Goal: Transaction & Acquisition: Purchase product/service

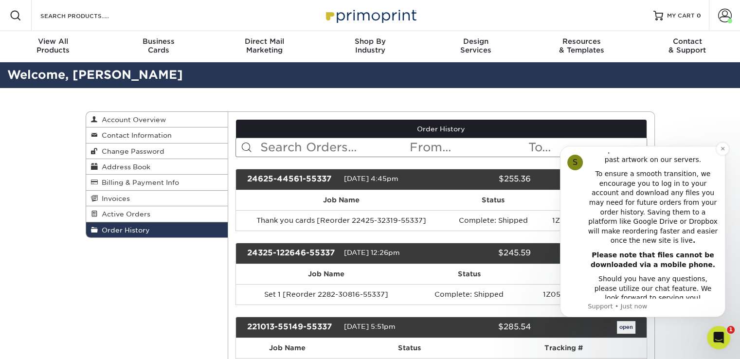
scroll to position [49, 0]
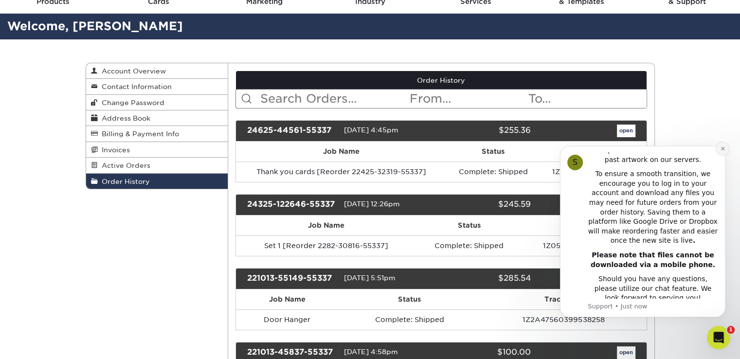
click at [721, 149] on icon "Dismiss notification" at bounding box center [722, 148] width 5 height 5
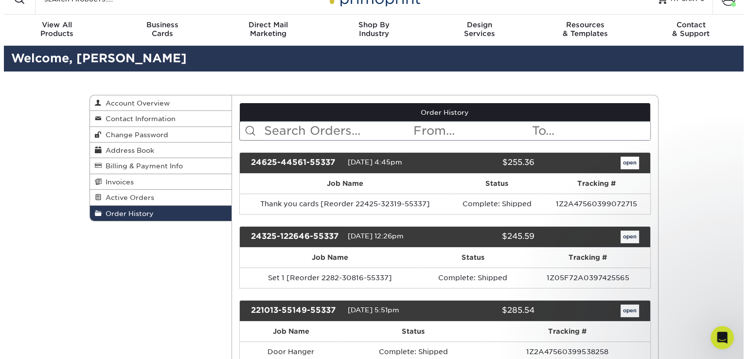
scroll to position [0, 0]
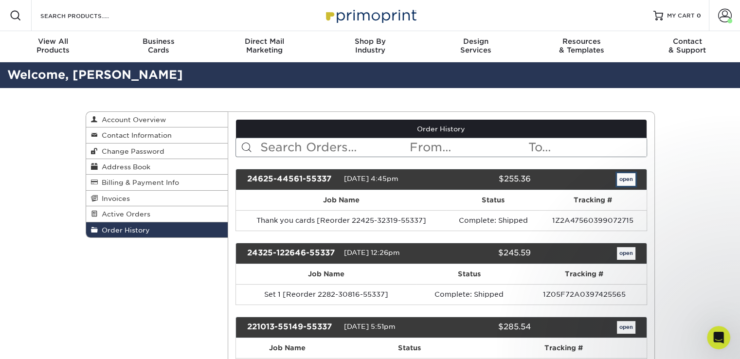
click at [622, 178] on link "open" at bounding box center [626, 179] width 18 height 13
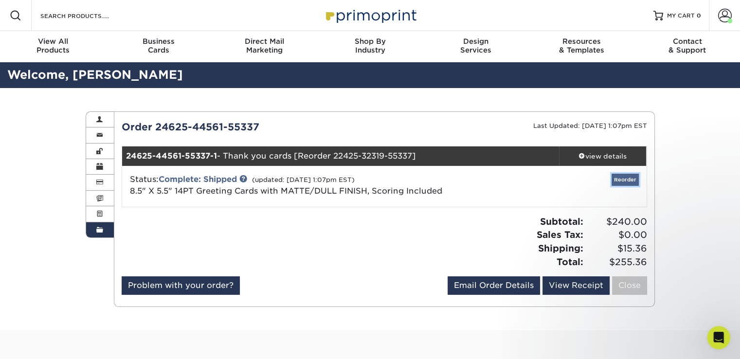
click at [630, 180] on link "Reorder" at bounding box center [624, 180] width 27 height 12
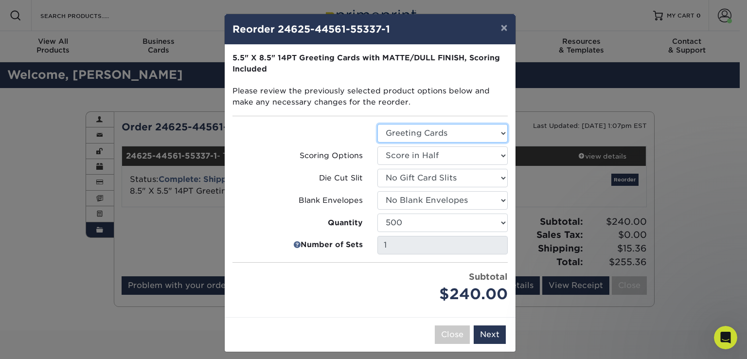
click at [459, 136] on select "Select Option Greeting Cards" at bounding box center [442, 133] width 130 height 18
click at [377, 124] on select "Select Option Greeting Cards" at bounding box center [442, 133] width 130 height 18
click at [430, 156] on select "Select Option Score in Half" at bounding box center [442, 155] width 130 height 18
click at [482, 335] on button "Next" at bounding box center [490, 334] width 32 height 18
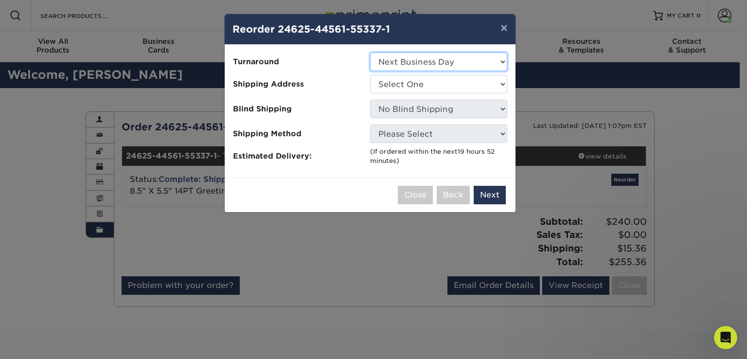
click at [453, 65] on select "Select One 2-4 Business Days 2 Day Next Business Day" at bounding box center [438, 62] width 137 height 18
select select "761cd08a-270a-49db-bba1-c5b73adfbe18"
click at [370, 53] on select "Select One 2-4 Business Days 2 Day Next Business Day" at bounding box center [438, 62] width 137 height 18
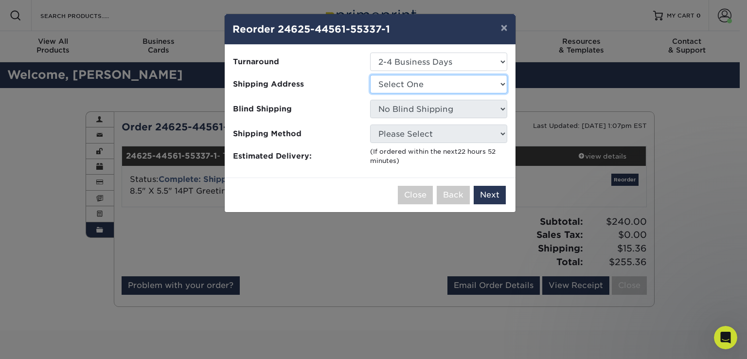
click at [410, 83] on select "Select One Lang Home Exteriors Office" at bounding box center [438, 84] width 137 height 18
select select "261411"
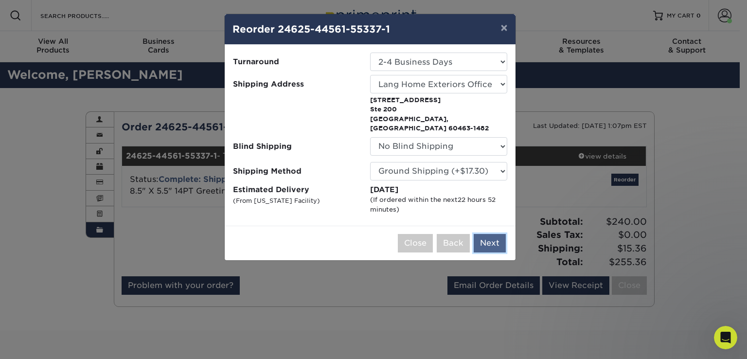
click at [484, 234] on button "Next" at bounding box center [490, 243] width 32 height 18
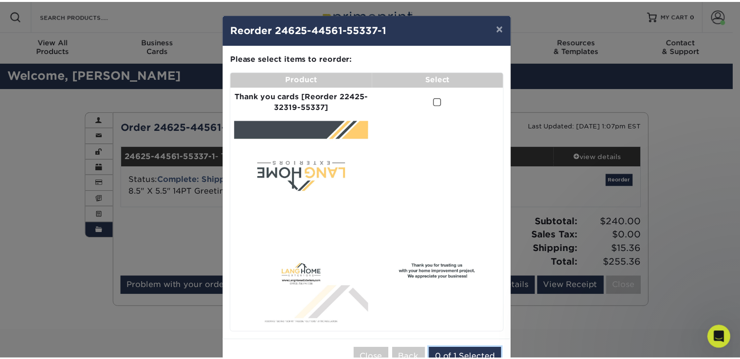
scroll to position [29, 0]
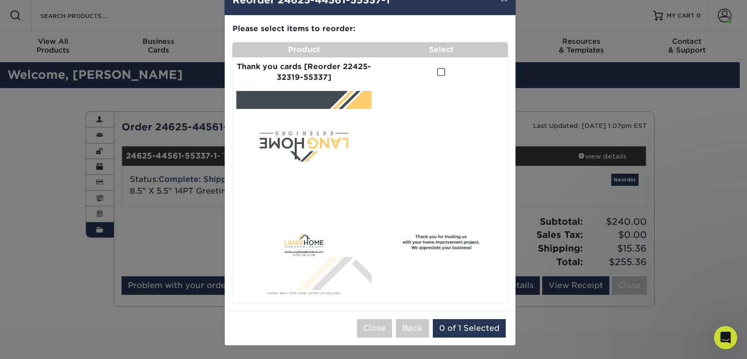
click at [438, 71] on span at bounding box center [441, 72] width 8 height 9
click at [0, 0] on input "checkbox" at bounding box center [0, 0] width 0 height 0
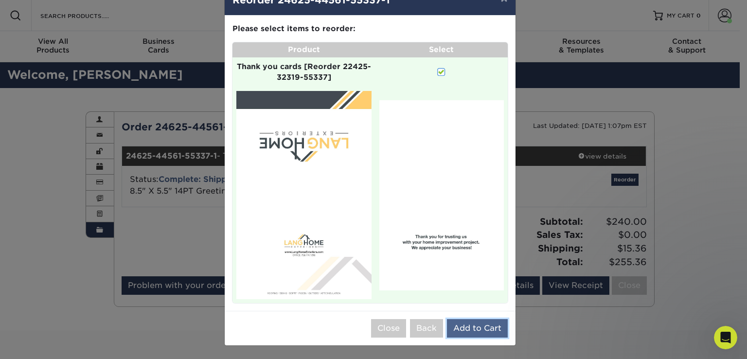
click at [460, 330] on button "Add to Cart" at bounding box center [477, 328] width 61 height 18
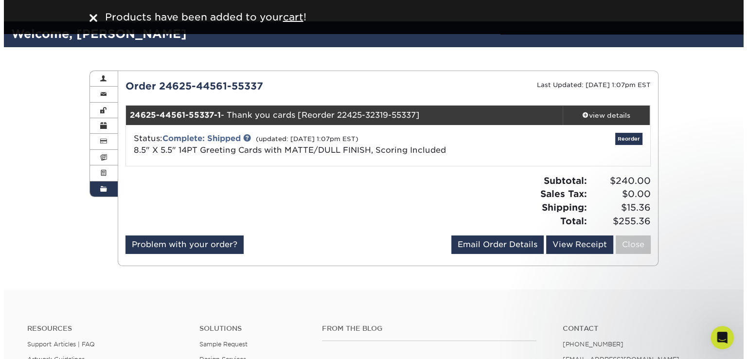
scroll to position [0, 0]
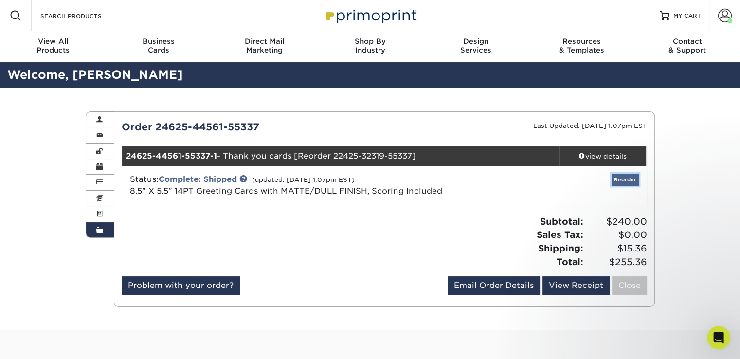
click at [623, 179] on link "Reorder" at bounding box center [624, 180] width 27 height 12
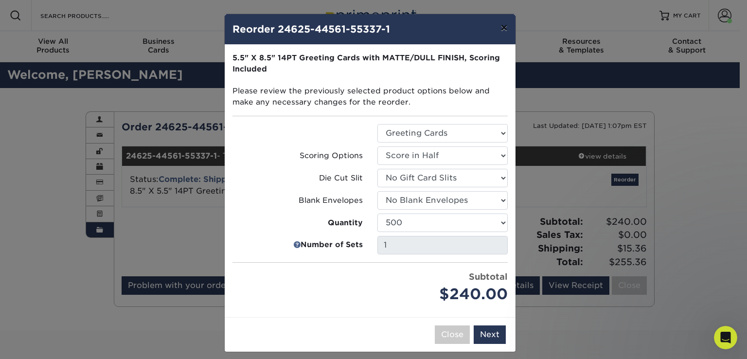
click at [498, 28] on button "×" at bounding box center [504, 27] width 22 height 27
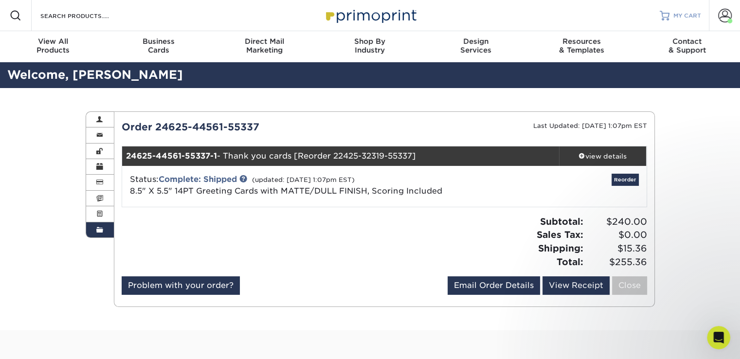
click at [687, 15] on span "MY CART" at bounding box center [687, 16] width 28 height 8
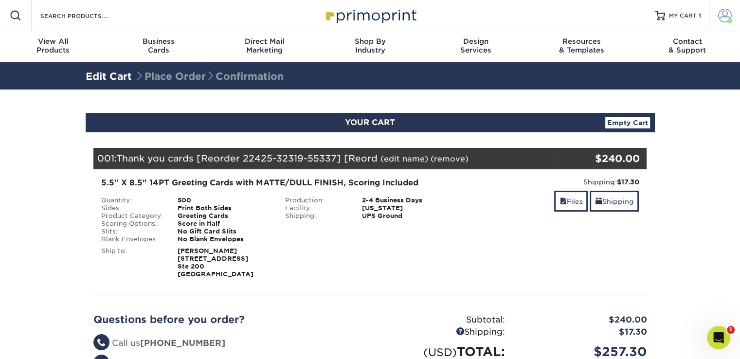
click at [723, 17] on span at bounding box center [725, 16] width 14 height 14
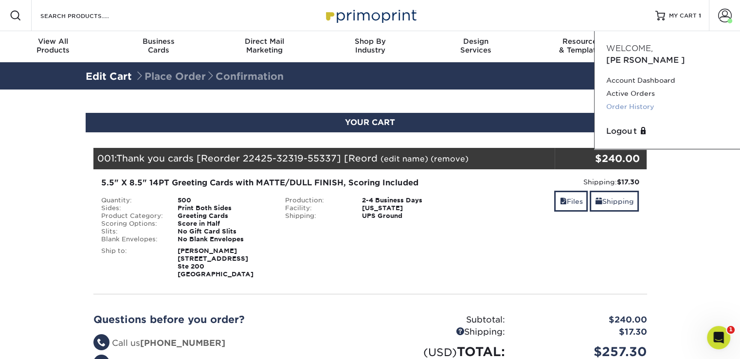
click at [630, 100] on link "Order History" at bounding box center [667, 106] width 122 height 13
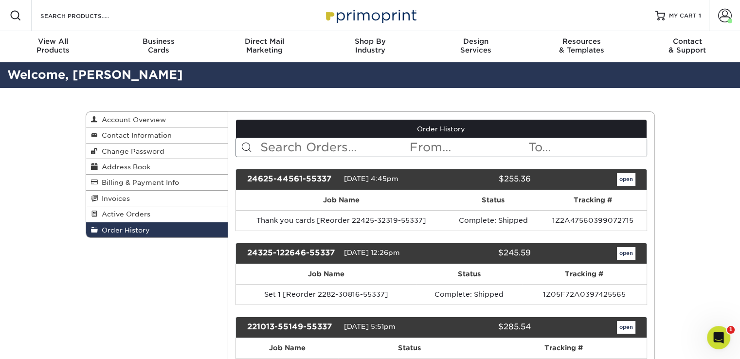
scroll to position [49, 0]
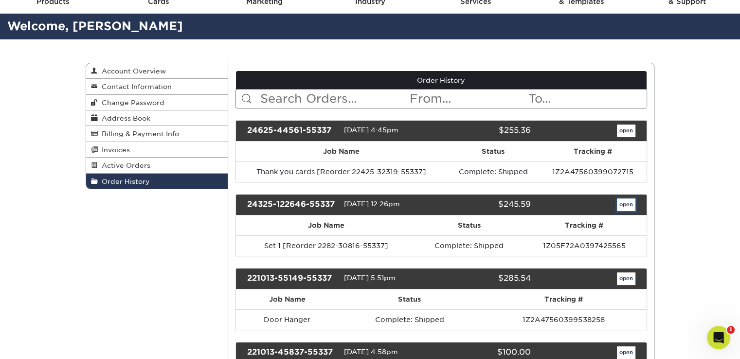
click at [621, 205] on link "open" at bounding box center [626, 204] width 18 height 13
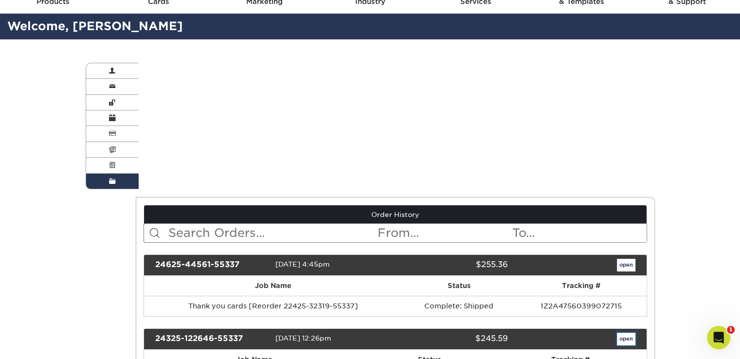
scroll to position [0, 0]
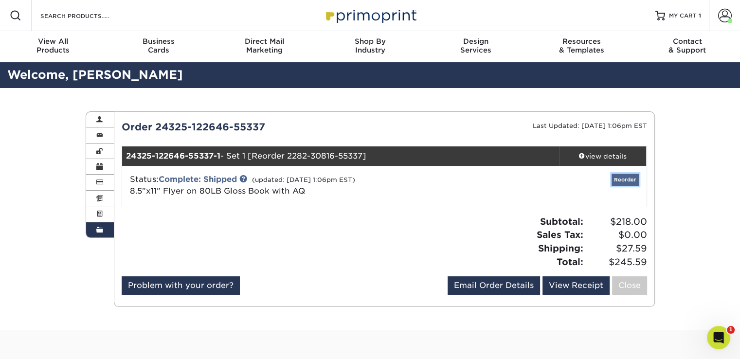
click at [619, 180] on link "Reorder" at bounding box center [624, 180] width 27 height 12
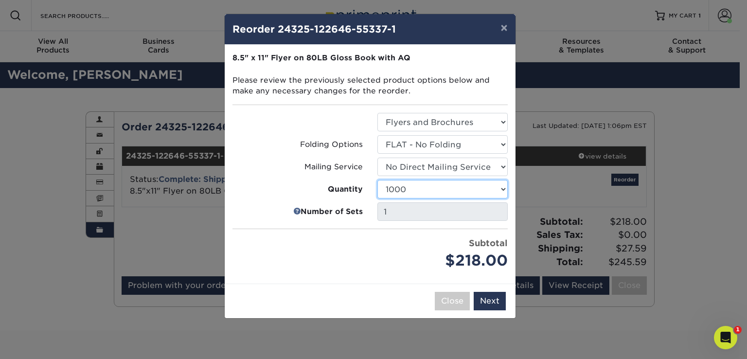
click at [453, 187] on select "500 1000 2000 2500 3000 4000 5000 6000 7000 7500 8000 9000 10000 15000 20000 25…" at bounding box center [442, 189] width 130 height 18
click at [447, 190] on select "500 1000 2000 2500 3000 4000 5000 6000 7000 7500 8000 9000 10000 15000 20000 25…" at bounding box center [442, 189] width 130 height 18
click at [493, 301] on button "Next" at bounding box center [490, 301] width 32 height 18
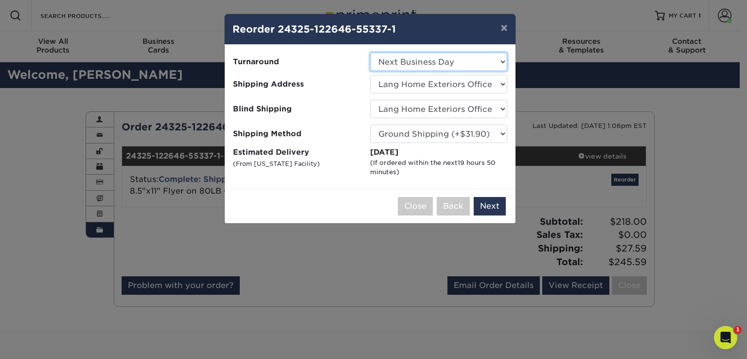
click at [426, 58] on select "Select One 2-4 Business Days 2 Day Next Business Day" at bounding box center [438, 62] width 137 height 18
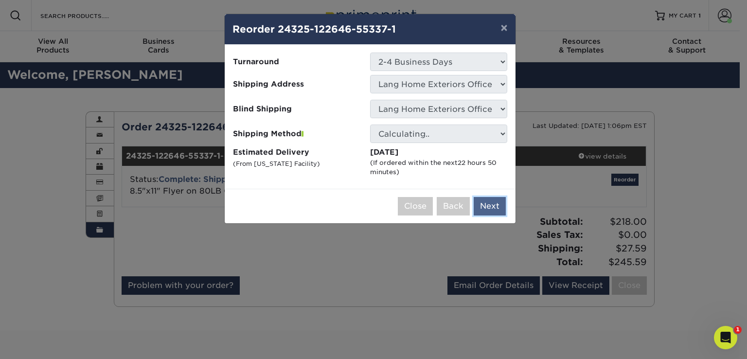
click at [484, 206] on button "Next" at bounding box center [490, 206] width 32 height 18
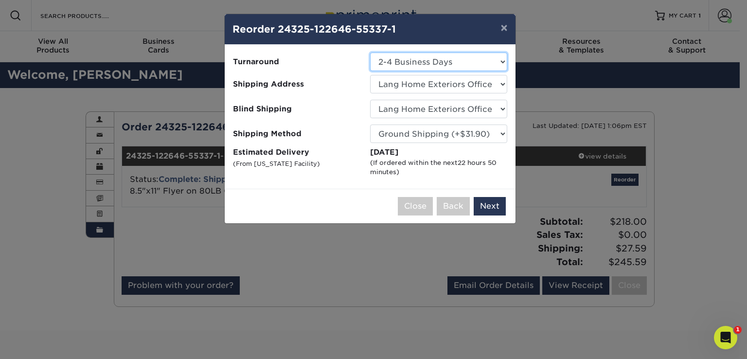
click at [439, 59] on select "Select One 2-4 Business Days 2 Day Next Business Day" at bounding box center [438, 62] width 137 height 18
select select "06e2f1d4-0ac9-499a-b996-2644d8925c76"
click at [495, 204] on button "Next" at bounding box center [490, 206] width 32 height 18
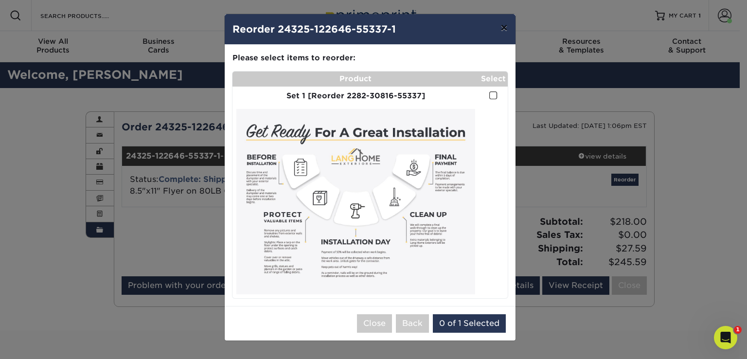
click at [503, 27] on button "×" at bounding box center [504, 27] width 22 height 27
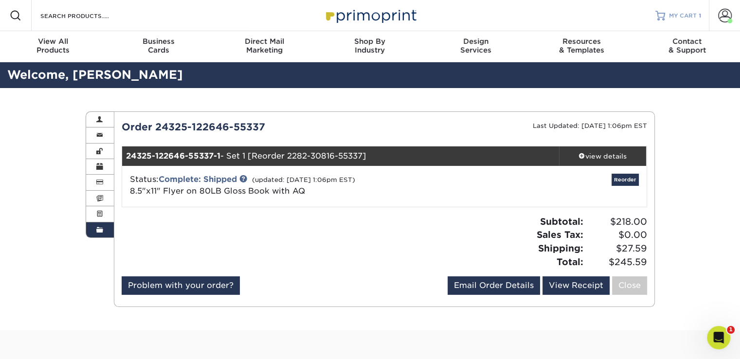
click at [677, 14] on span "MY CART" at bounding box center [683, 16] width 28 height 8
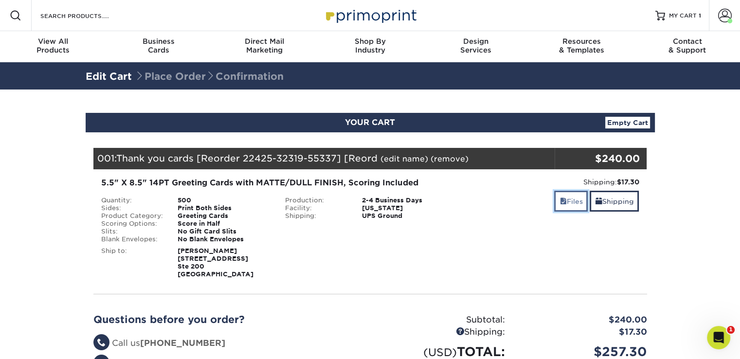
click at [570, 197] on link "Files" at bounding box center [571, 201] width 34 height 21
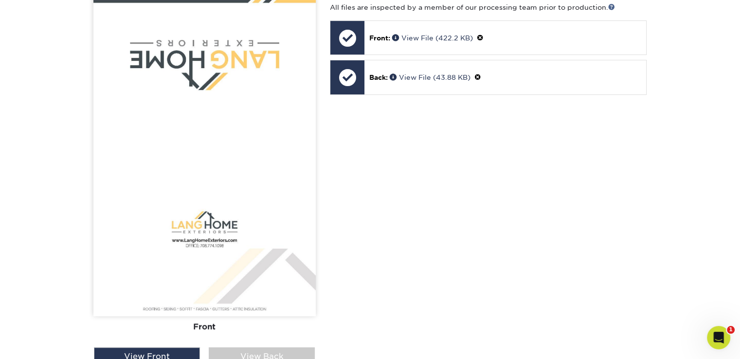
scroll to position [292, 0]
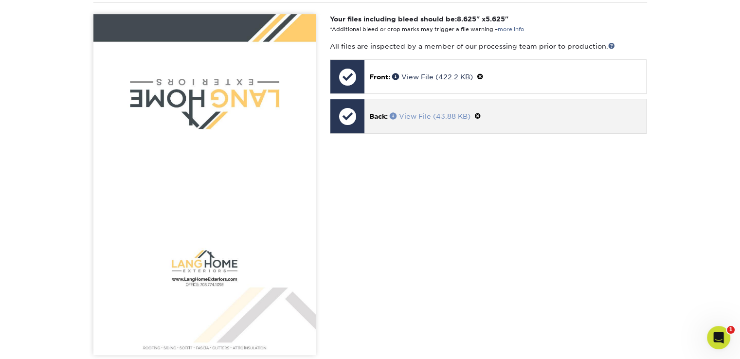
click at [424, 117] on link "View File (43.88 KB)" at bounding box center [430, 116] width 81 height 8
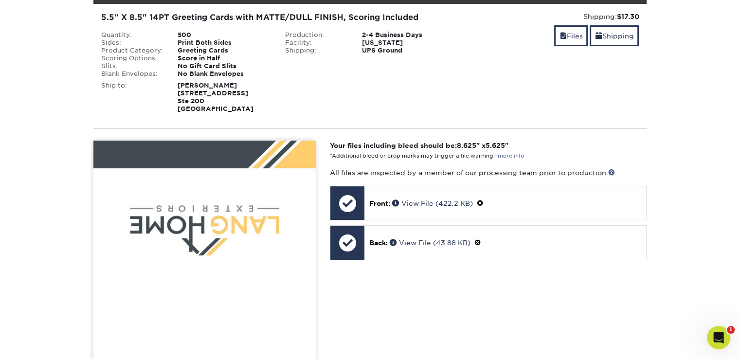
scroll to position [0, 0]
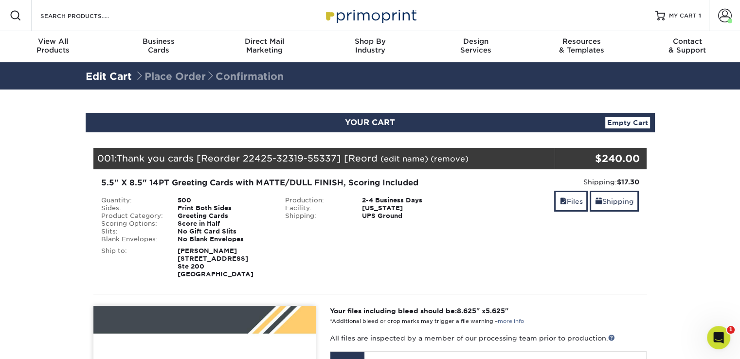
click at [632, 117] on link "Empty Cart" at bounding box center [627, 123] width 45 height 12
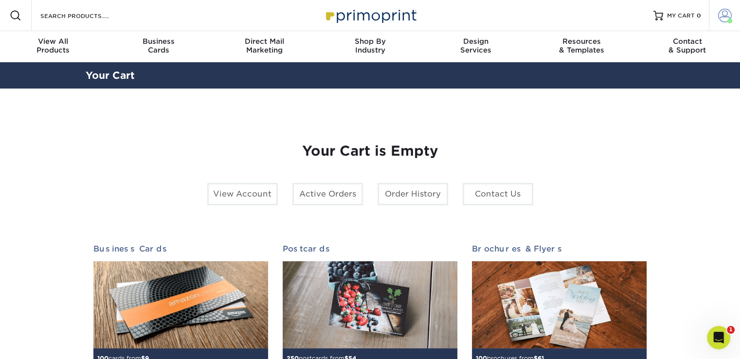
click at [720, 20] on span at bounding box center [725, 16] width 14 height 14
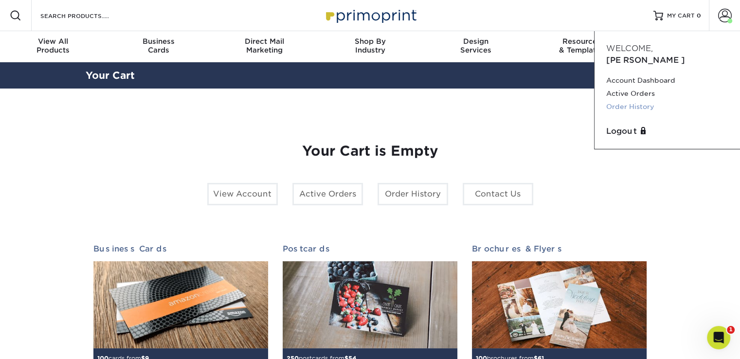
click at [631, 100] on link "Order History" at bounding box center [667, 106] width 122 height 13
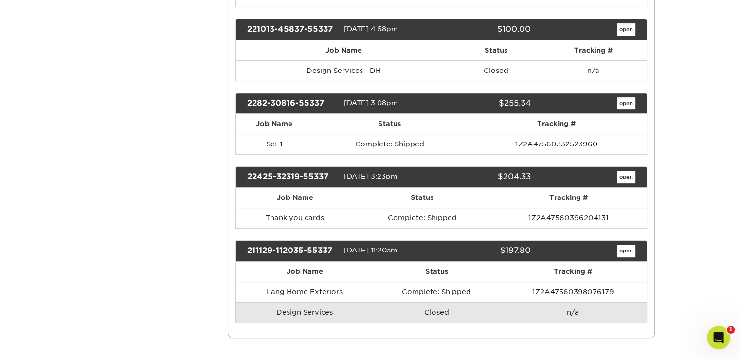
scroll to position [389, 0]
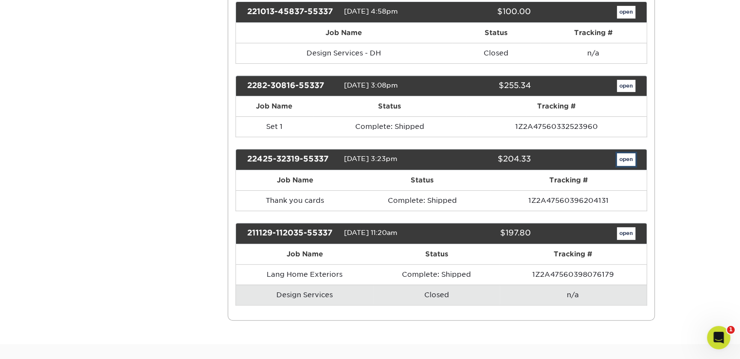
click at [627, 153] on link "open" at bounding box center [626, 159] width 18 height 13
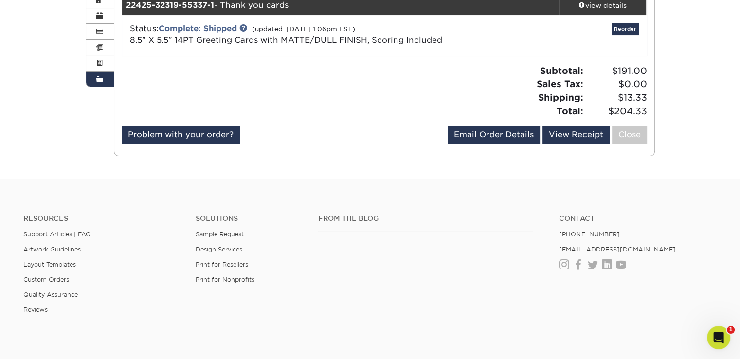
scroll to position [49, 0]
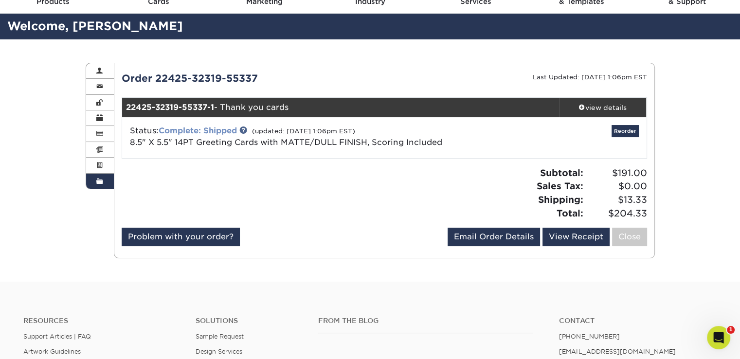
click at [197, 129] on link "Complete: Shipped" at bounding box center [198, 130] width 78 height 9
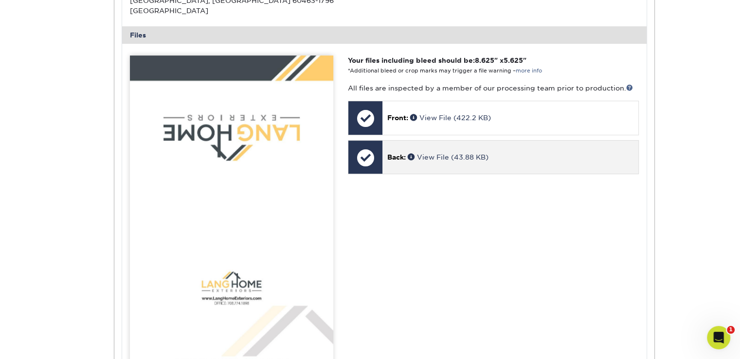
scroll to position [340, 0]
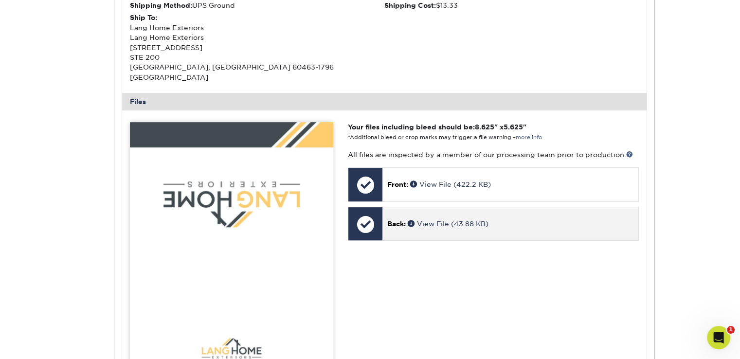
click at [440, 219] on p "Back: View File (43.88 KB)" at bounding box center [510, 224] width 246 height 10
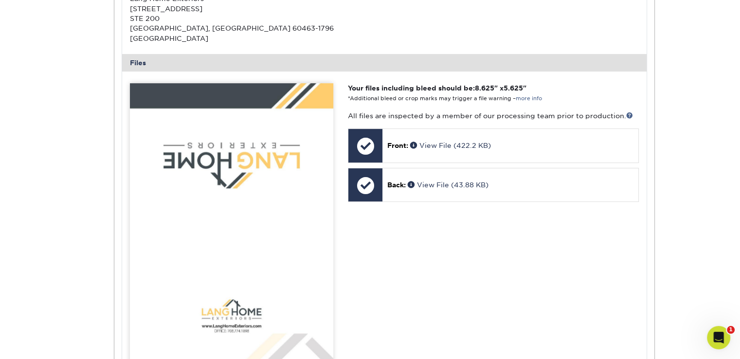
scroll to position [438, 0]
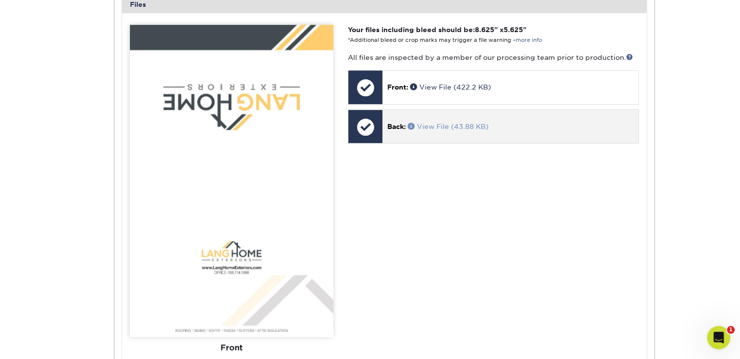
click at [453, 123] on link "View File (43.88 KB)" at bounding box center [447, 127] width 81 height 8
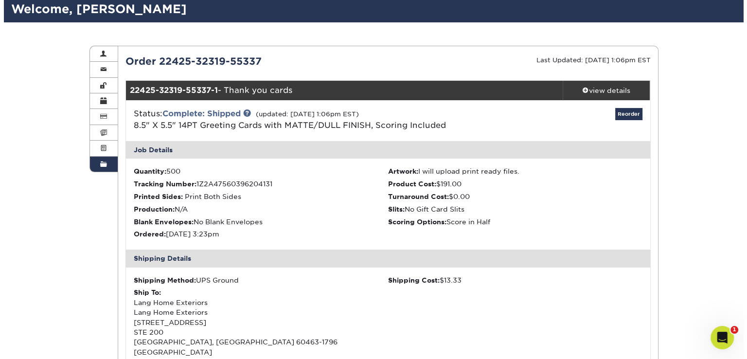
scroll to position [49, 0]
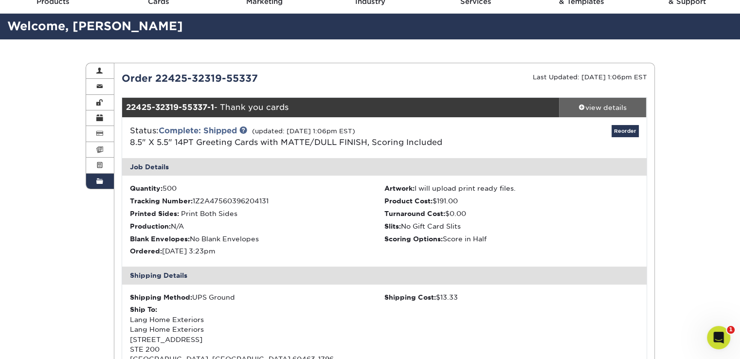
click at [589, 105] on div "view details" at bounding box center [603, 108] width 88 height 10
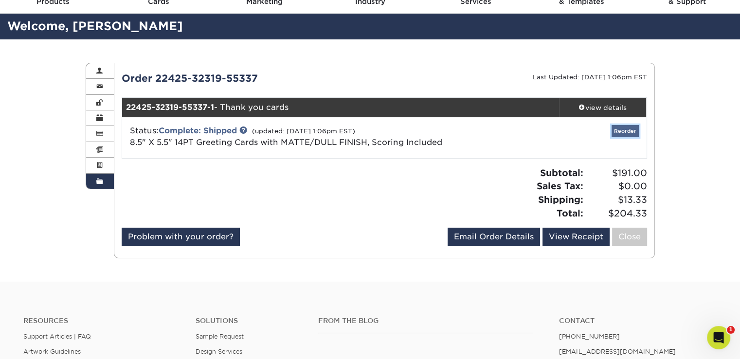
click at [621, 132] on link "Reorder" at bounding box center [624, 131] width 27 height 12
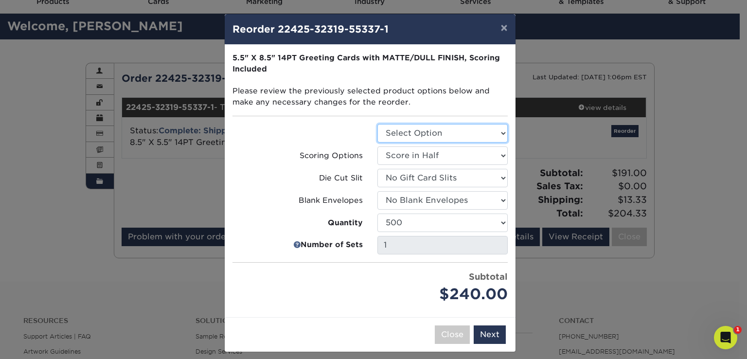
click at [436, 129] on select "Select Option Greeting Cards" at bounding box center [442, 133] width 130 height 18
select select "b7f8198f-f281-4438-a52e-cd7a5c5c0cfc"
click at [377, 124] on select "Select Option Greeting Cards" at bounding box center [442, 133] width 130 height 18
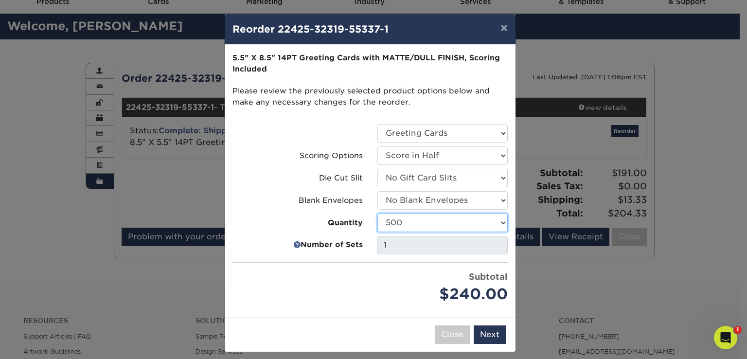
click at [403, 220] on select "100 250 500 1000 2500 5000 10000" at bounding box center [442, 222] width 130 height 18
click at [377, 213] on select "100 250 500 1000 2500 5000 10000" at bounding box center [442, 222] width 130 height 18
click at [403, 220] on select "100 250 500 1000 2500 5000 10000" at bounding box center [442, 222] width 130 height 18
select select "f593fda3-2d5c-4b9e-9c2c-6197b899ae74"
click at [377, 213] on select "100 250 500 1000 2500 5000 10000" at bounding box center [442, 222] width 130 height 18
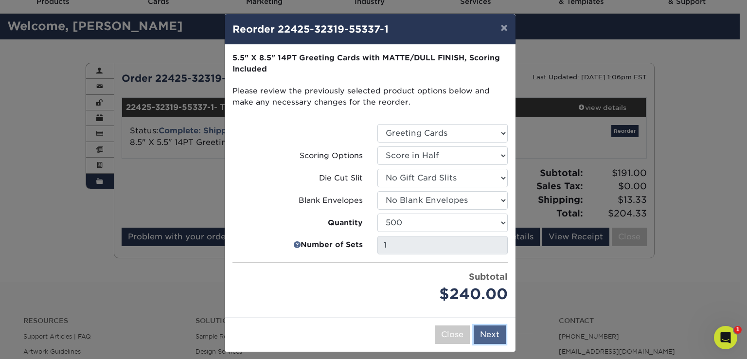
click at [489, 334] on button "Next" at bounding box center [490, 334] width 32 height 18
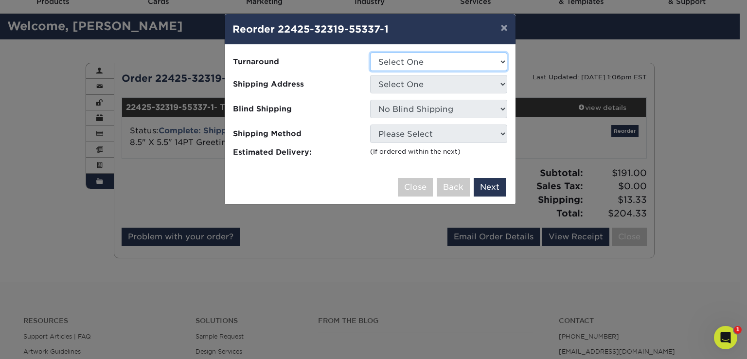
click at [423, 59] on select "Select One 2-4 Business Days 2 Day Next Business Day" at bounding box center [438, 62] width 137 height 18
select select "db26d7d5-b750-447c-8e10-5c97201782f8"
click at [370, 53] on select "Select One 2-4 Business Days 2 Day Next Business Day" at bounding box center [438, 62] width 137 height 18
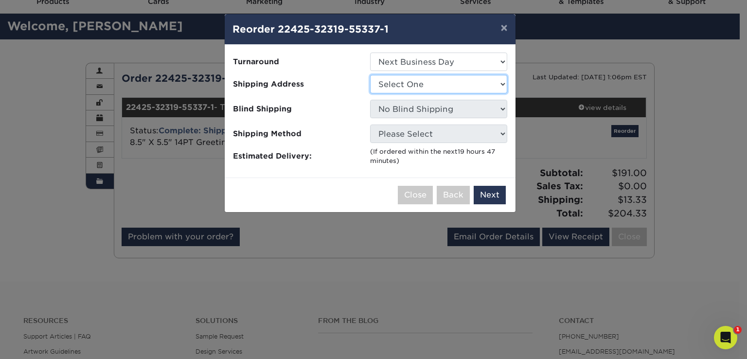
click at [422, 84] on select "Select One Lang Home Exteriors Office" at bounding box center [438, 84] width 137 height 18
select select "261411"
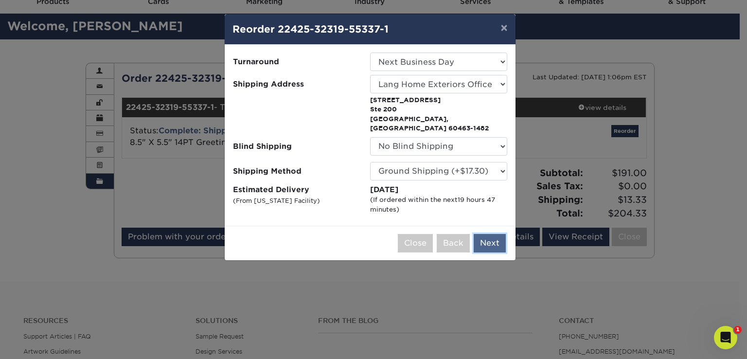
click at [491, 234] on button "Next" at bounding box center [490, 243] width 32 height 18
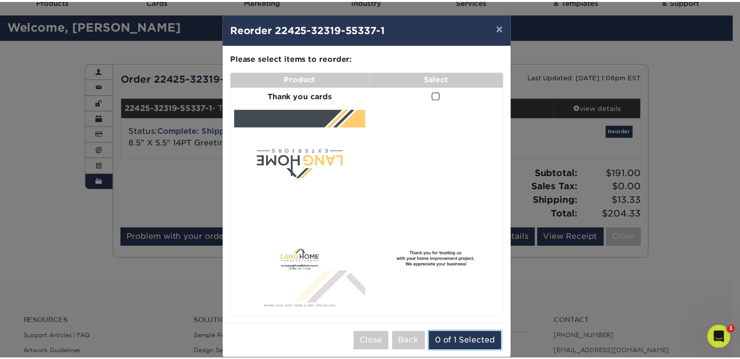
scroll to position [13, 0]
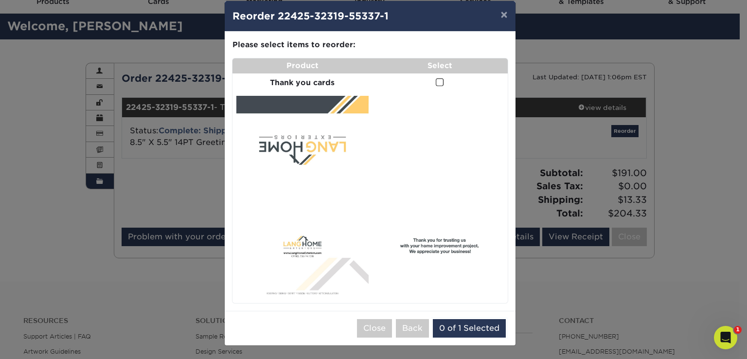
click at [437, 80] on span at bounding box center [440, 82] width 8 height 9
click at [0, 0] on input "checkbox" at bounding box center [0, 0] width 0 height 0
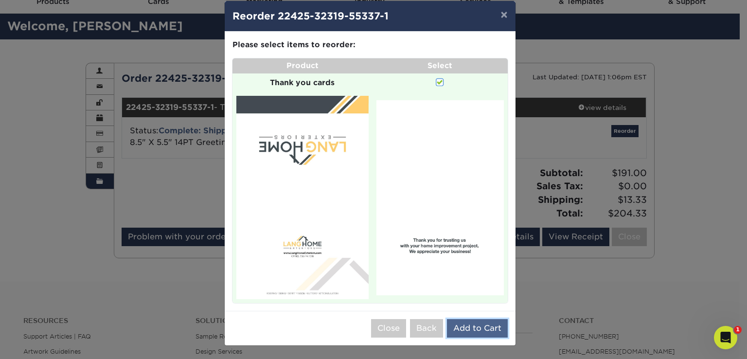
click at [464, 327] on button "Add to Cart" at bounding box center [477, 328] width 61 height 18
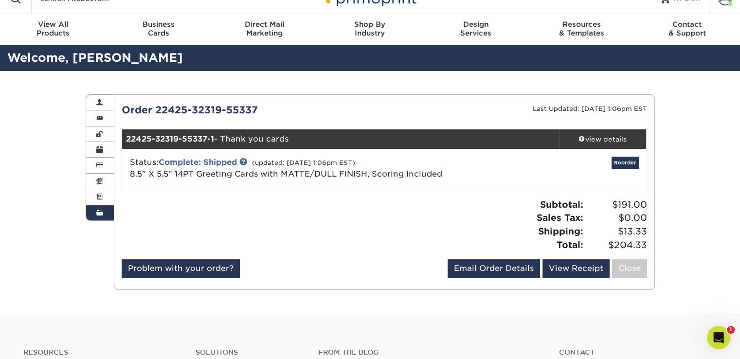
scroll to position [0, 0]
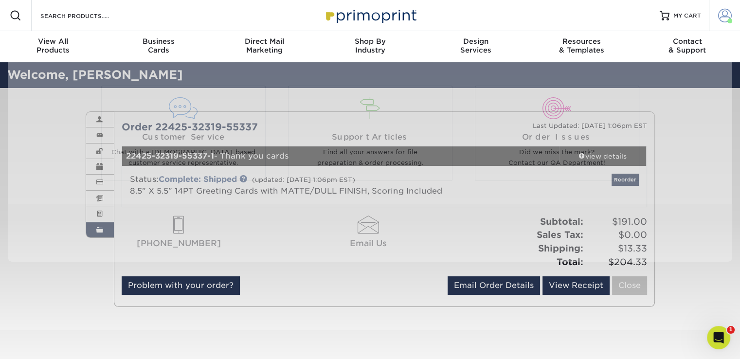
click at [722, 18] on span at bounding box center [725, 16] width 14 height 14
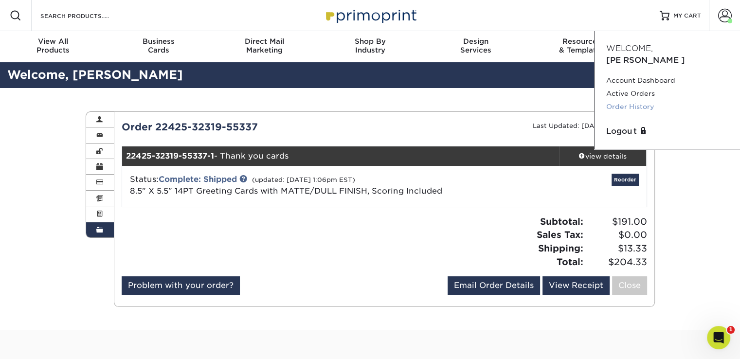
click at [613, 100] on link "Order History" at bounding box center [667, 106] width 122 height 13
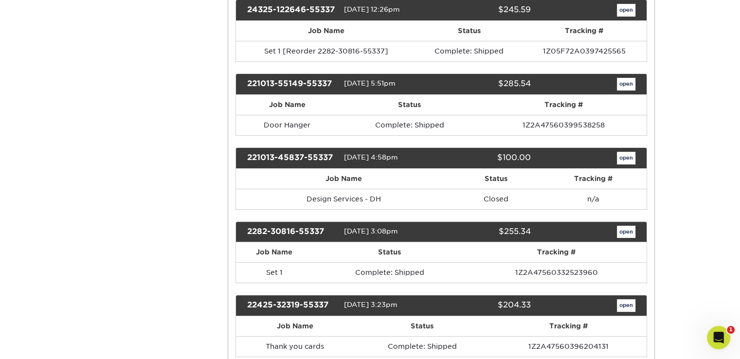
scroll to position [292, 0]
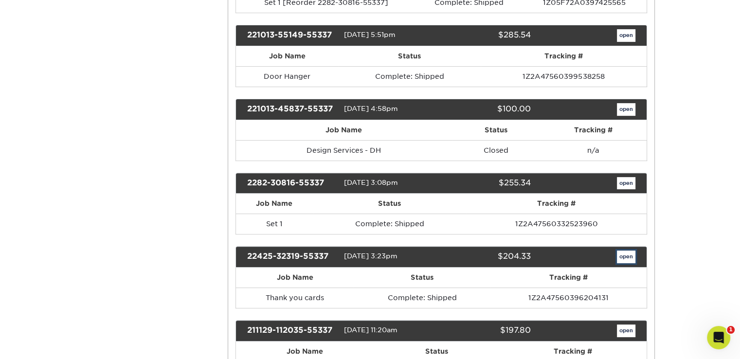
click at [621, 254] on link "open" at bounding box center [626, 256] width 18 height 13
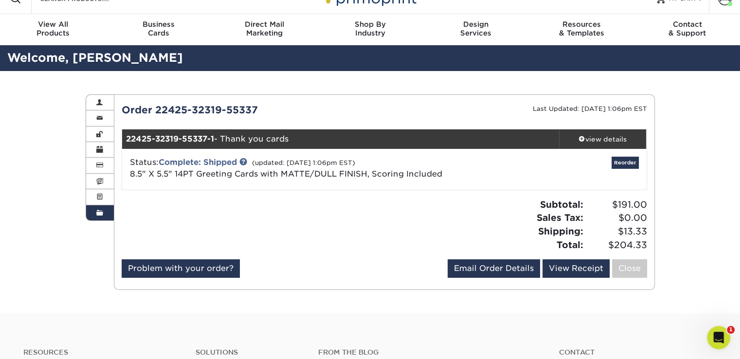
scroll to position [0, 0]
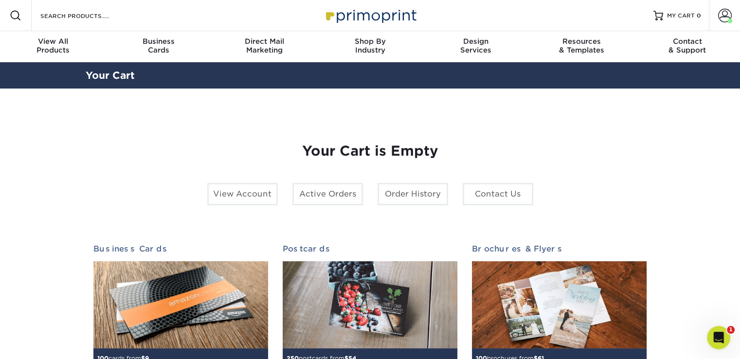
scroll to position [49, 0]
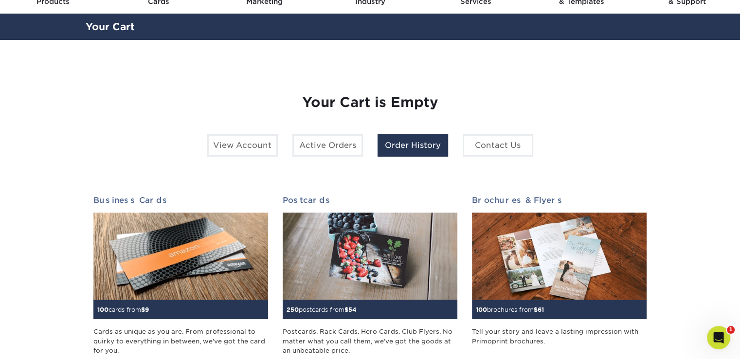
click at [419, 143] on link "Order History" at bounding box center [412, 145] width 71 height 22
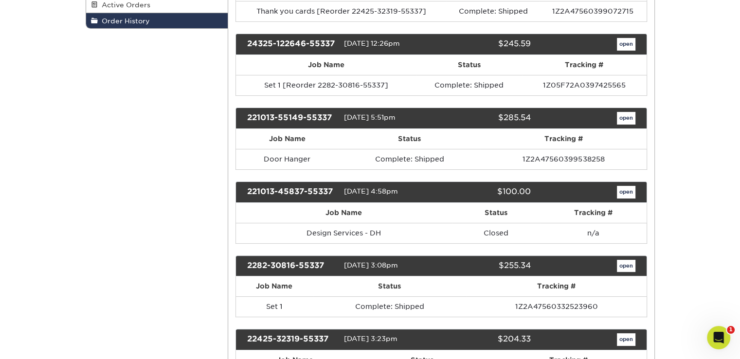
scroll to position [97, 0]
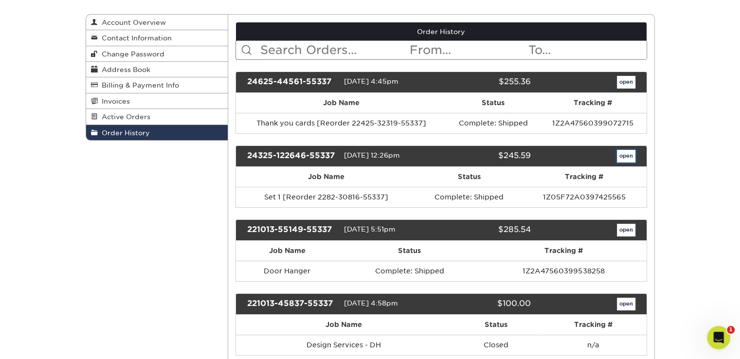
click at [621, 157] on link "open" at bounding box center [626, 156] width 18 height 13
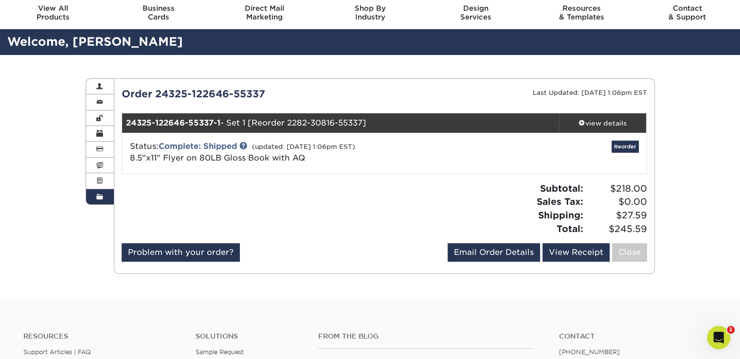
scroll to position [49, 0]
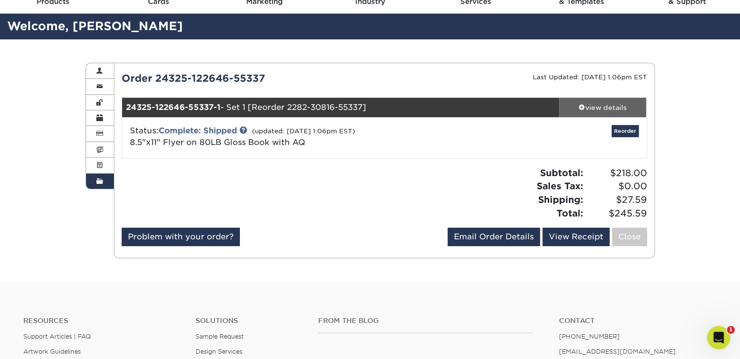
click at [591, 103] on div "view details" at bounding box center [603, 108] width 88 height 10
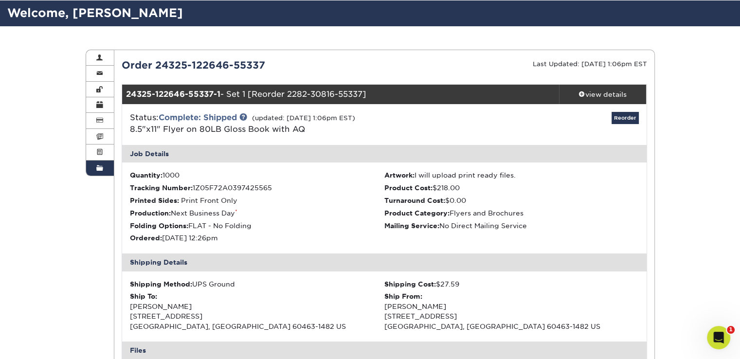
scroll to position [0, 0]
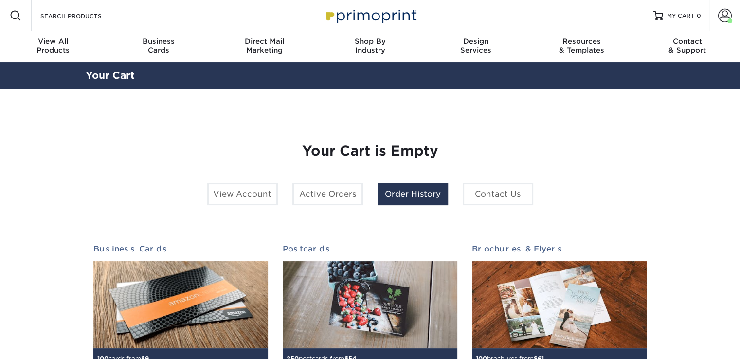
click at [415, 193] on link "Order History" at bounding box center [412, 194] width 71 height 22
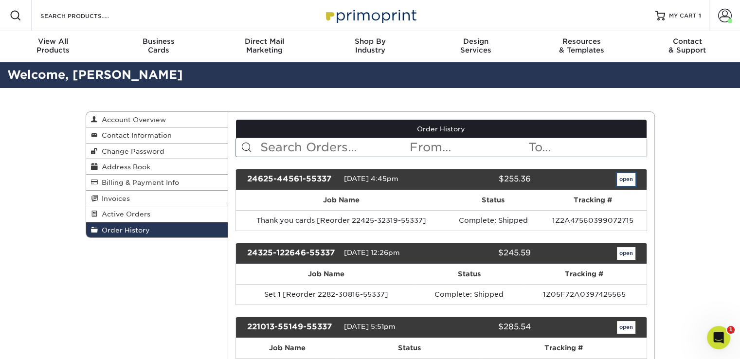
click at [625, 179] on link "open" at bounding box center [626, 179] width 18 height 13
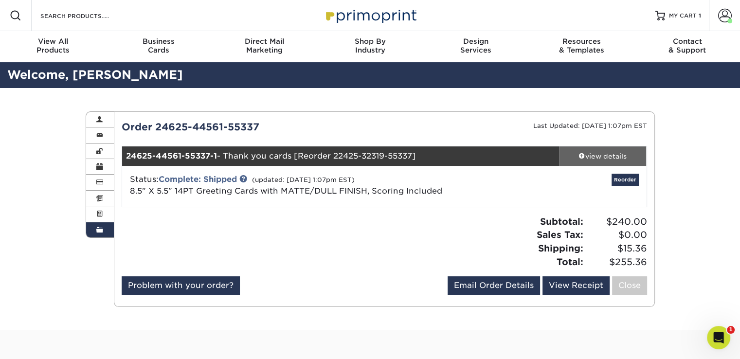
click at [590, 158] on div "view details" at bounding box center [603, 156] width 88 height 10
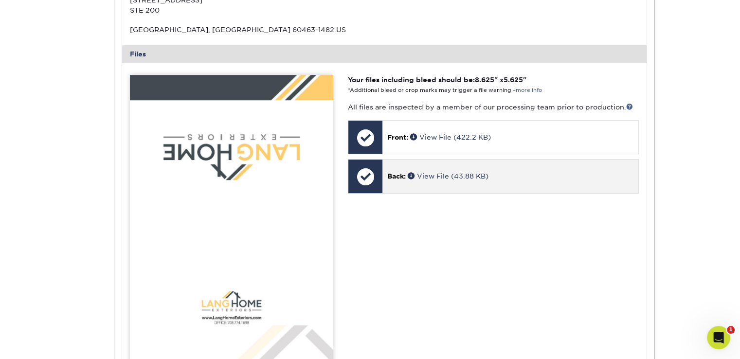
scroll to position [389, 0]
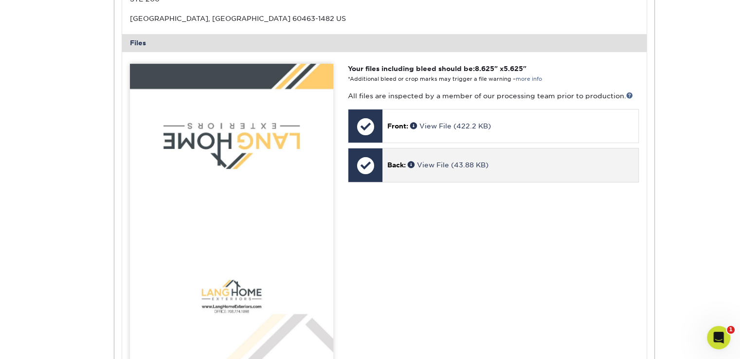
click at [456, 171] on div "Back: View File (43.88 KB)" at bounding box center [509, 164] width 255 height 33
click at [436, 158] on div "Back: View File (43.88 KB)" at bounding box center [509, 164] width 255 height 33
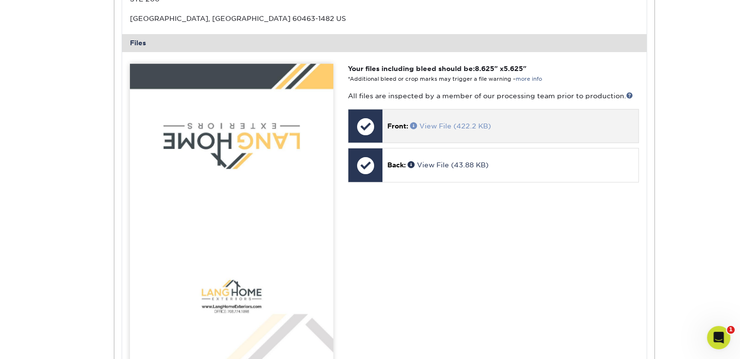
click at [448, 125] on link "View File (422.2 KB)" at bounding box center [450, 126] width 81 height 8
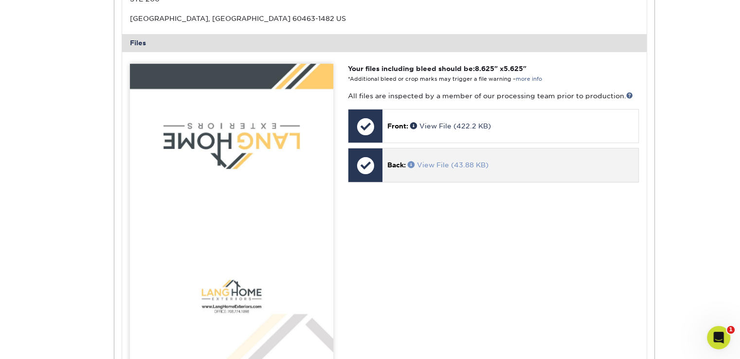
click at [451, 164] on link "View File (43.88 KB)" at bounding box center [447, 165] width 81 height 8
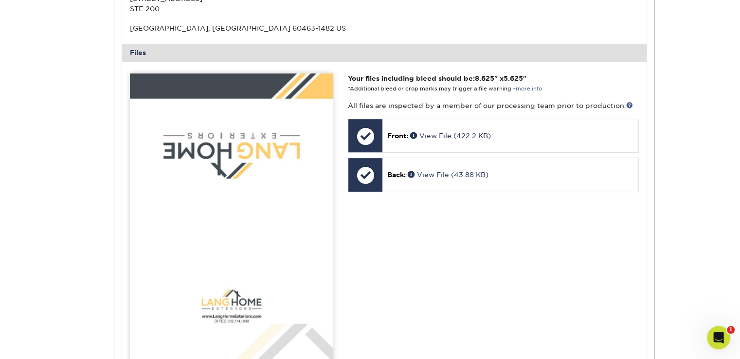
scroll to position [292, 0]
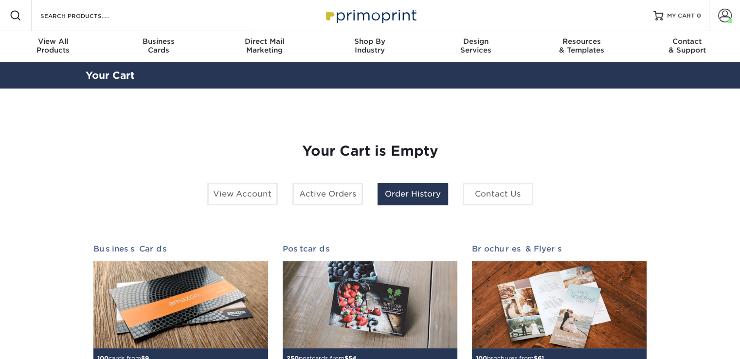
click at [405, 192] on link "Order History" at bounding box center [412, 194] width 71 height 22
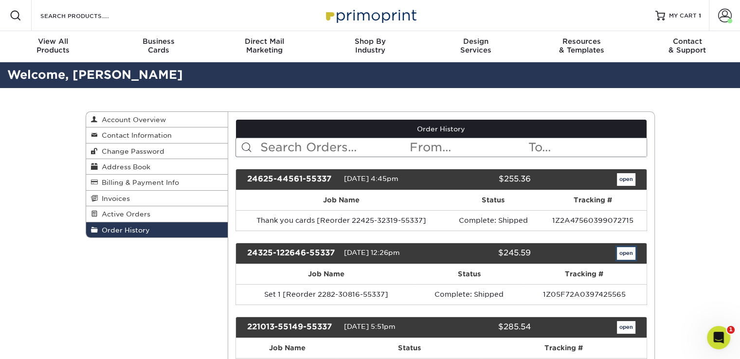
click at [625, 251] on link "open" at bounding box center [626, 253] width 18 height 13
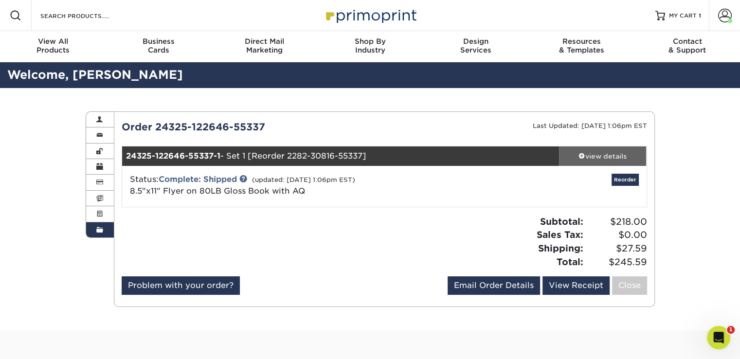
click at [581, 154] on span at bounding box center [581, 155] width 7 height 7
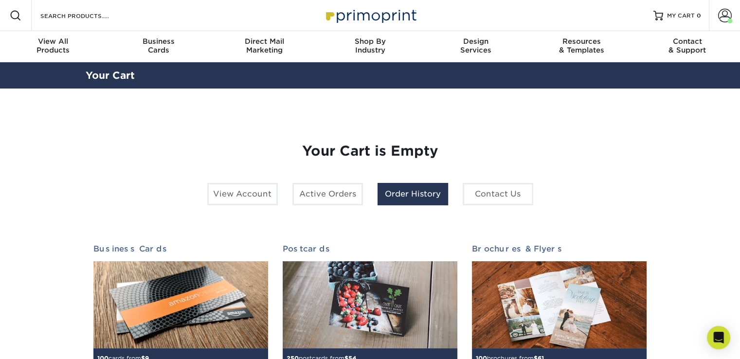
click at [424, 198] on link "Order History" at bounding box center [412, 194] width 71 height 22
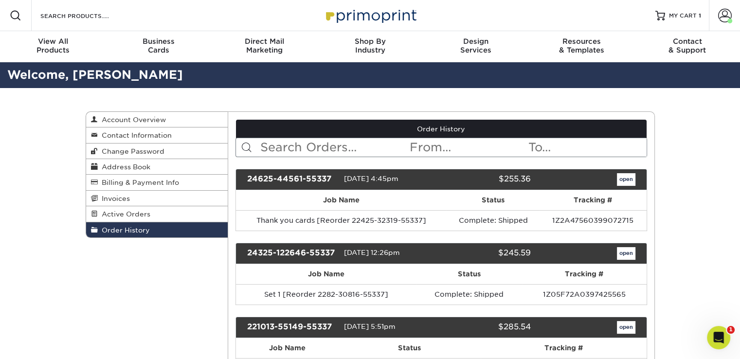
click at [295, 146] on input "text" at bounding box center [333, 147] width 149 height 18
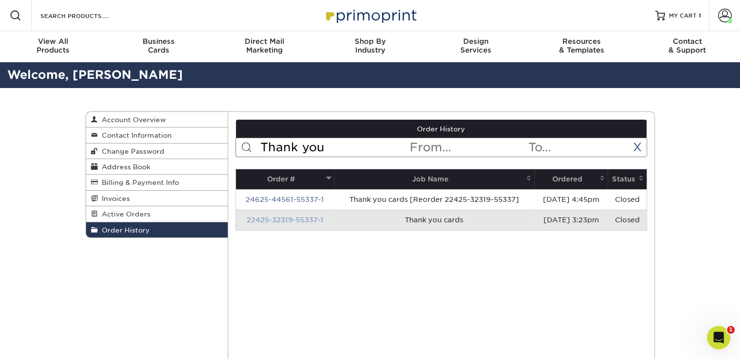
type input "Thank you"
click at [293, 218] on link "22425-32319-55337-1" at bounding box center [285, 220] width 77 height 8
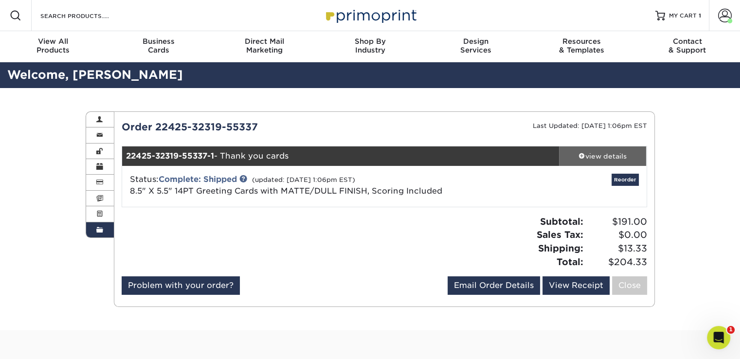
click at [584, 152] on div "view details" at bounding box center [603, 156] width 88 height 10
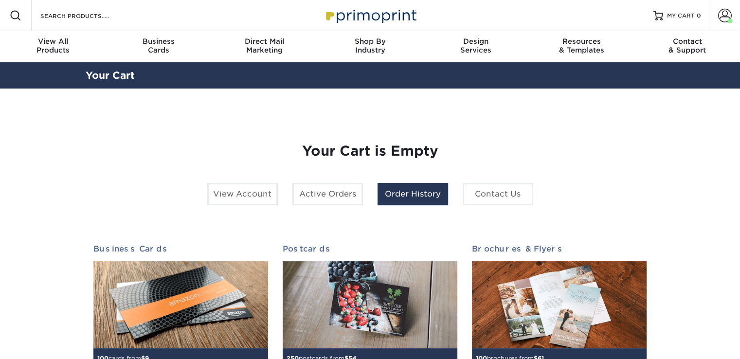
click at [392, 197] on link "Order History" at bounding box center [412, 194] width 71 height 22
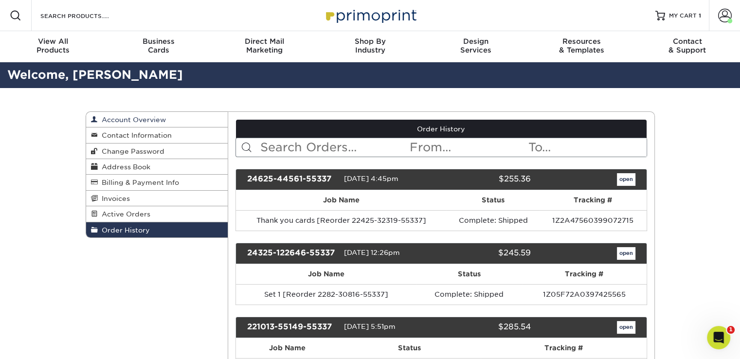
click at [137, 117] on span "Account Overview" at bounding box center [132, 120] width 68 height 8
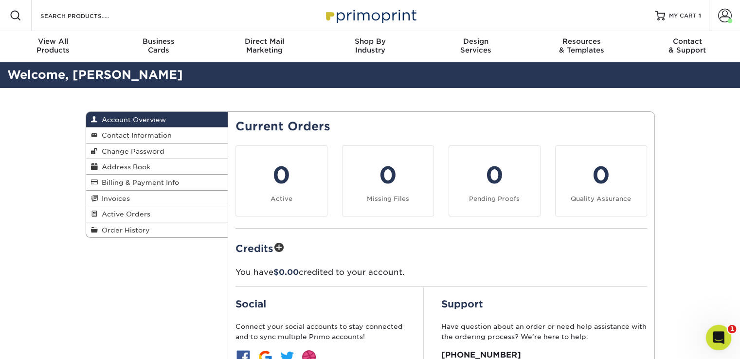
click at [721, 336] on icon "Open Intercom Messenger" at bounding box center [717, 336] width 16 height 16
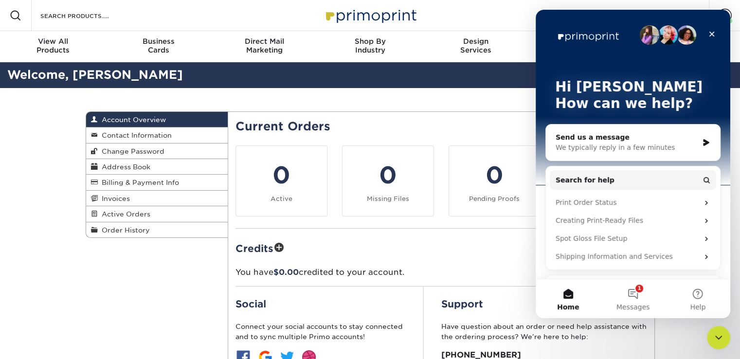
click at [627, 152] on div "We typically reply in a few minutes" at bounding box center [626, 147] width 142 height 10
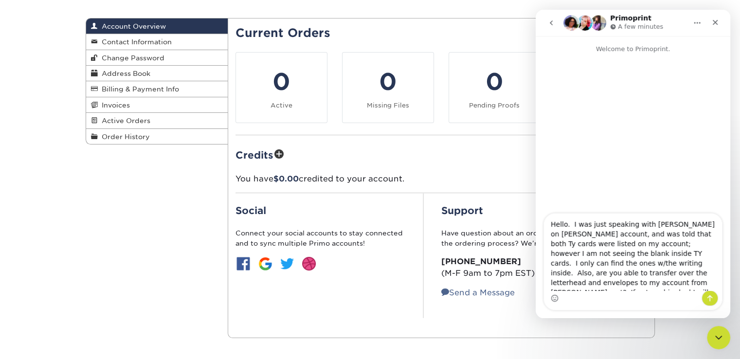
scroll to position [97, 0]
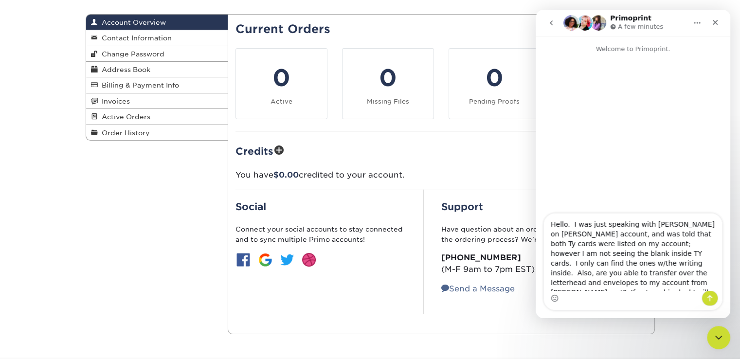
click at [590, 284] on textarea "Hello. I was just speaking with Avery on Kim Lang's account, and was told that …" at bounding box center [633, 251] width 178 height 77
click at [690, 285] on textarea "Hello. I was just speaking with Avery on Kim Lang's account, and was told that …" at bounding box center [633, 251] width 178 height 77
click at [703, 285] on textarea "Hello. I was just speaking with Avery on Kim Lang's account, and was told that …" at bounding box center [633, 251] width 178 height 77
type textarea "Hello. I was just speaking with Avery on Kim Lang's account, and was told that …"
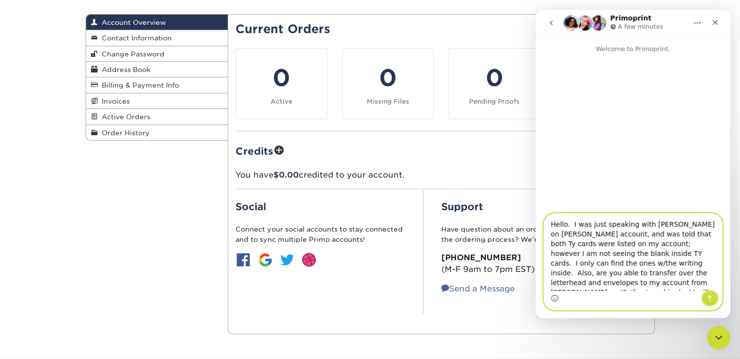
click at [712, 296] on icon "Send a message…" at bounding box center [710, 298] width 8 height 8
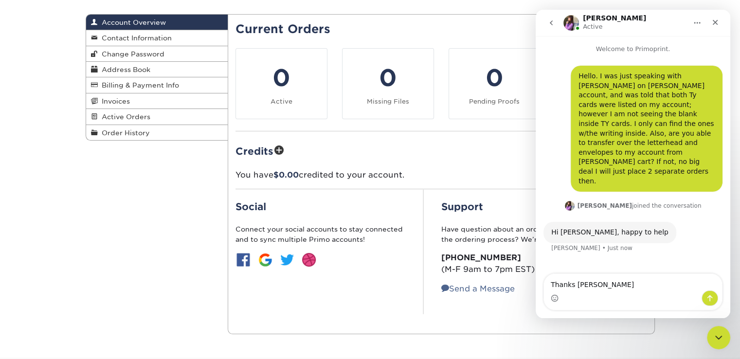
type textarea "Thanks Erica"
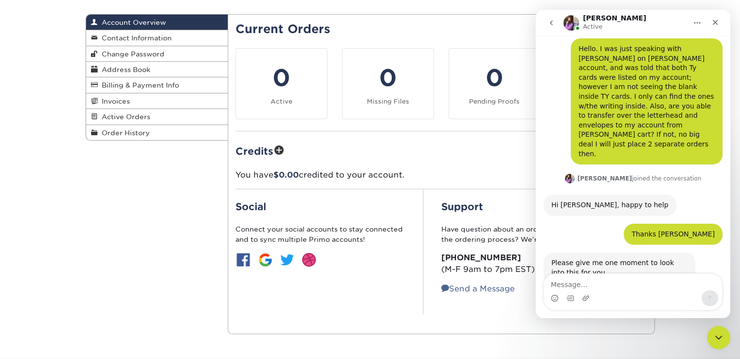
scroll to position [29, 0]
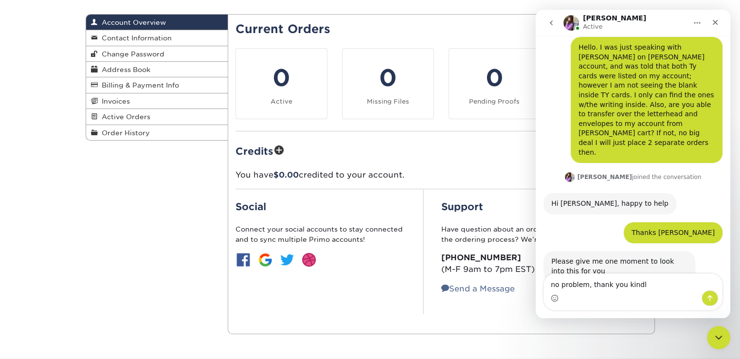
type textarea "no problem, thank you kindly"
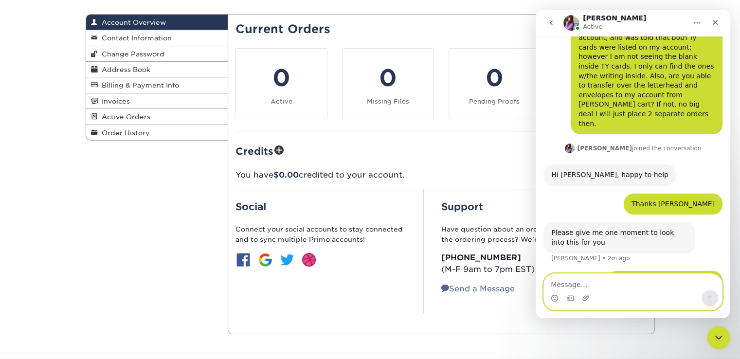
scroll to position [95, 0]
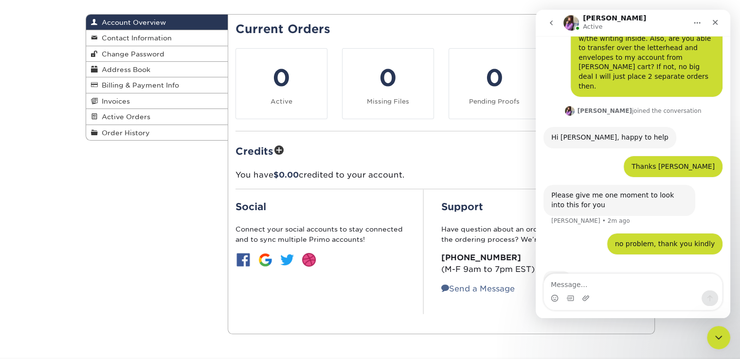
click at [132, 275] on div "Account Overview Account Overview Contact Information Change Password Address B…" at bounding box center [370, 174] width 584 height 367
click at [547, 22] on icon "go back" at bounding box center [551, 23] width 8 height 8
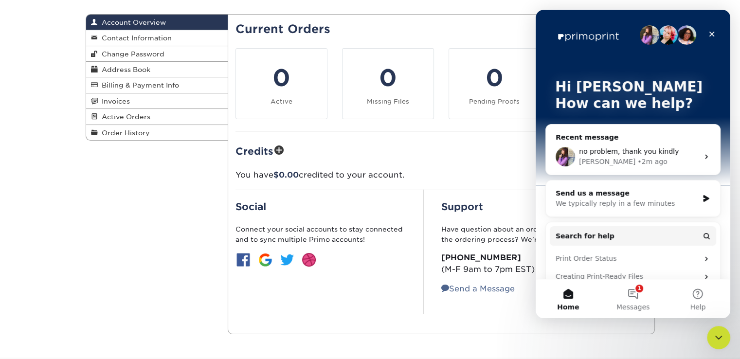
click at [456, 36] on div "Current Orders 0 Active 0 Missing Files Pending Proofs Quality Assurance" at bounding box center [440, 168] width 411 height 292
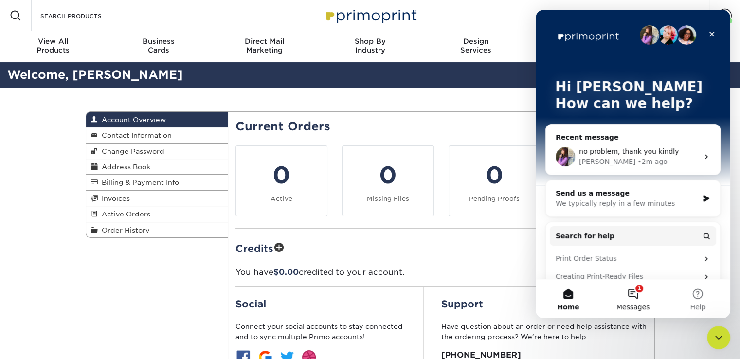
click at [629, 290] on button "1 Messages" at bounding box center [632, 298] width 65 height 39
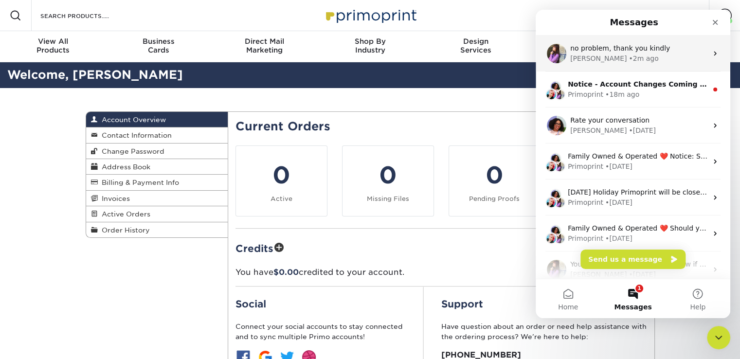
click at [628, 57] on div "• 2m ago" at bounding box center [643, 58] width 30 height 10
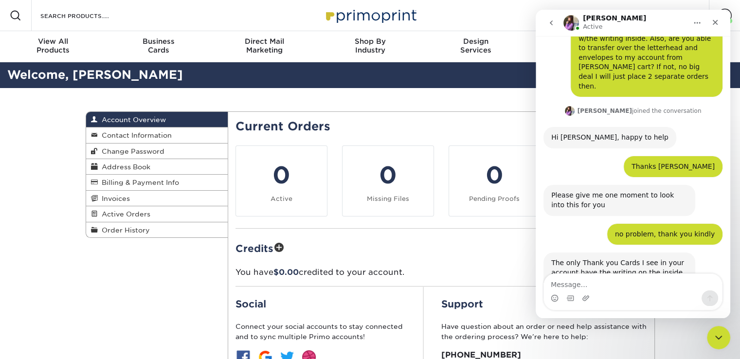
scroll to position [115, 0]
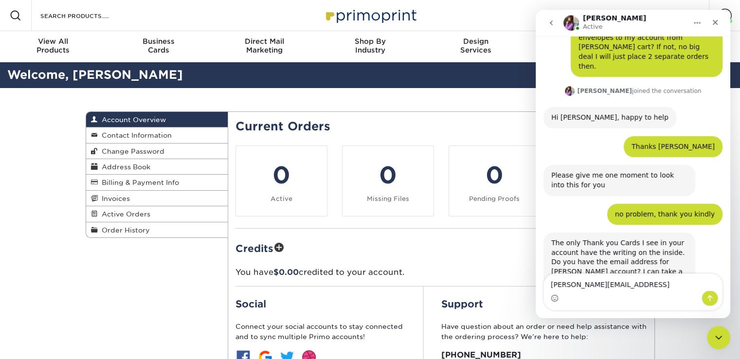
type textarea "kim@langhomeexteriors.com"
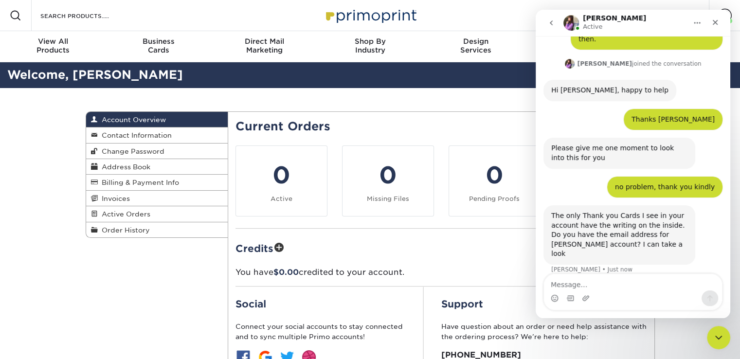
scroll to position [144, 0]
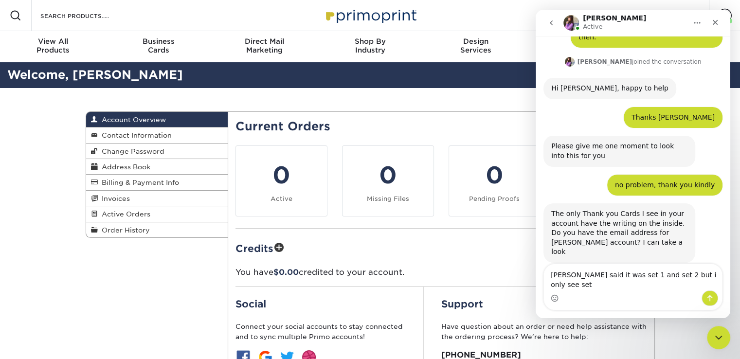
type textarea "Avery said it was set 1 and set 2 but i only see set 1"
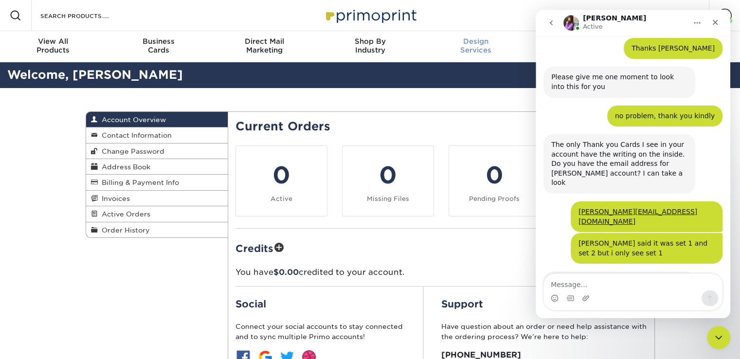
scroll to position [214, 0]
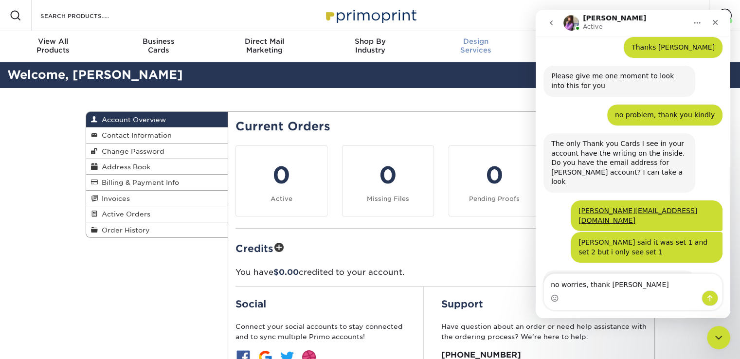
type textarea "no worries, thank you"
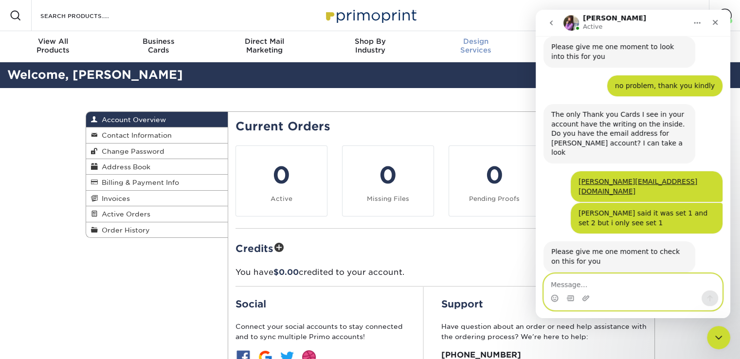
scroll to position [291, 0]
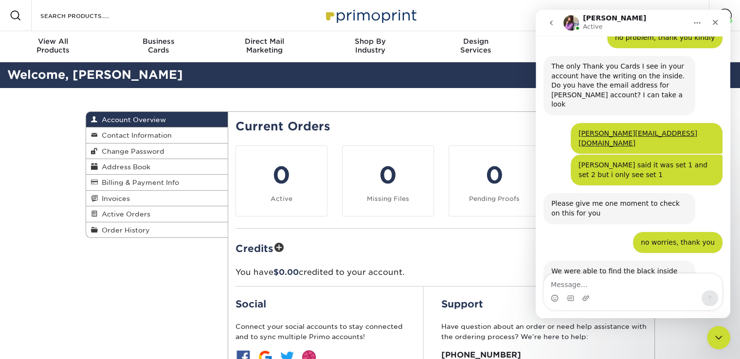
click at [644, 298] on div "Intercom messenger" at bounding box center [633, 298] width 178 height 16
click at [584, 284] on textarea "Message…" at bounding box center [633, 282] width 178 height 17
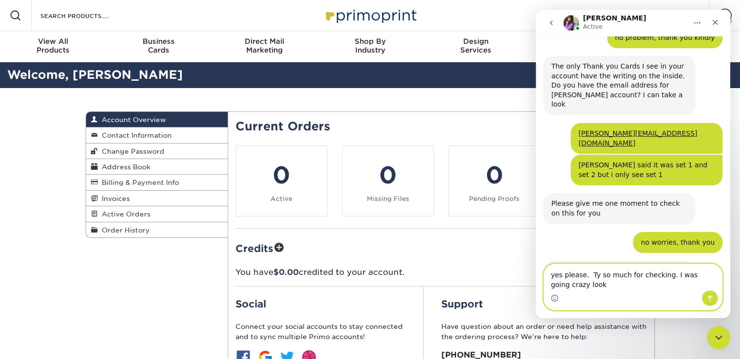
scroll to position [301, 0]
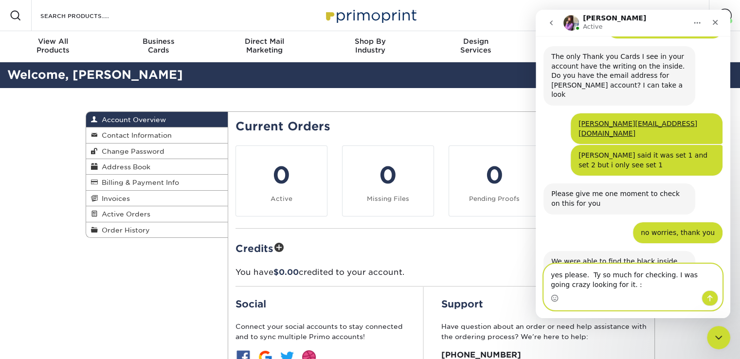
type textarea "yes please. Ty so much for checking. I was going crazy looking for it. :)"
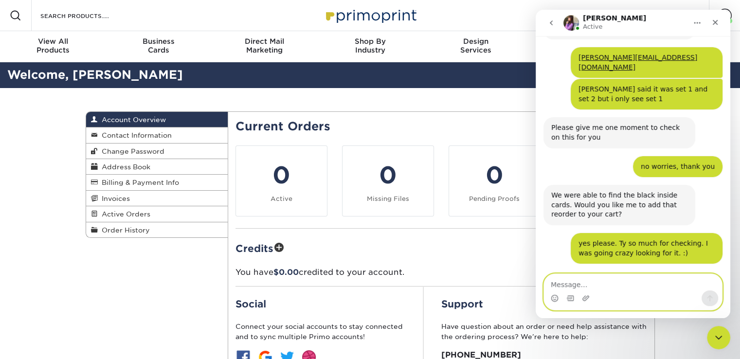
scroll to position [378, 0]
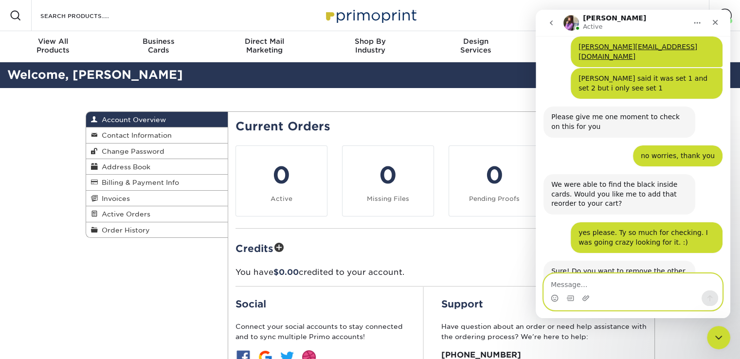
click at [625, 277] on textarea "Message…" at bounding box center [633, 282] width 178 height 17
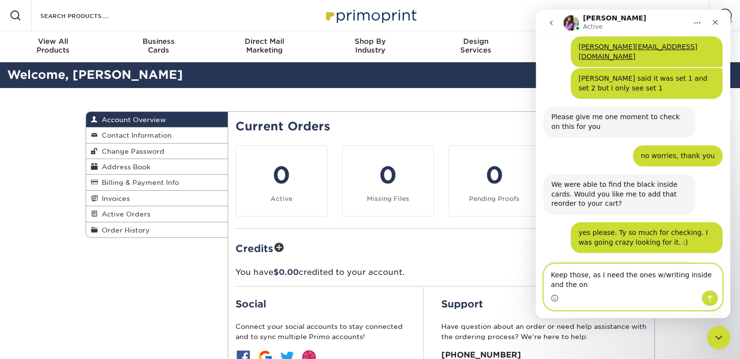
scroll to position [388, 0]
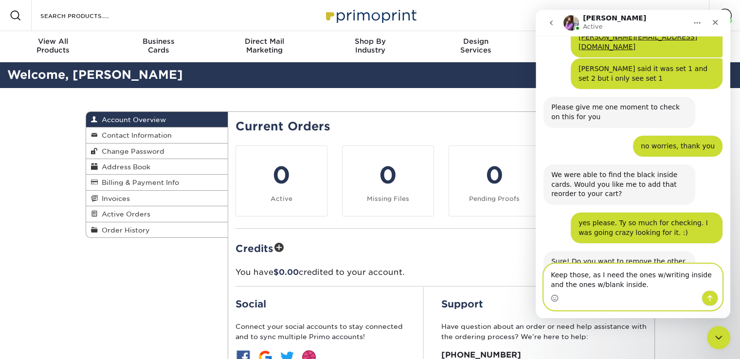
type textarea "Keep those, as I need the ones w/writing inside and the ones w/blank inside."
click at [707, 294] on icon "Send a message…" at bounding box center [710, 298] width 8 height 8
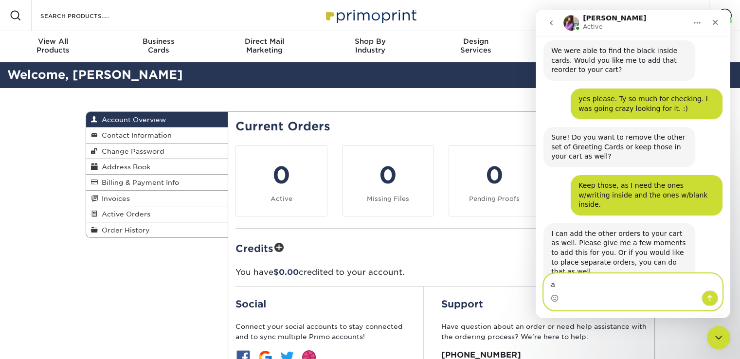
scroll to position [515, 0]
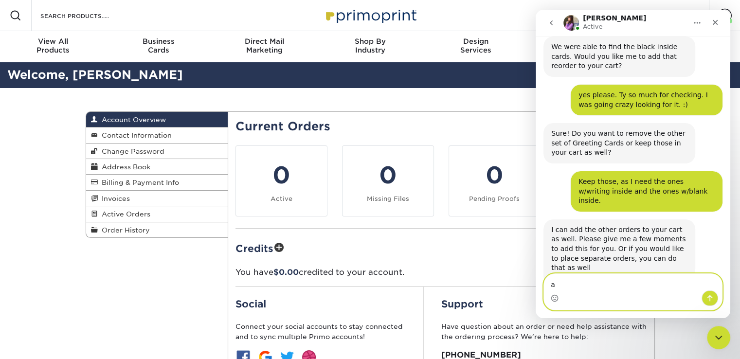
type textarea "a"
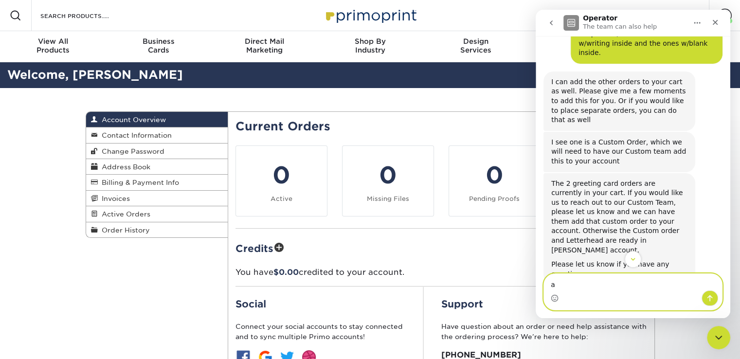
scroll to position [677, 0]
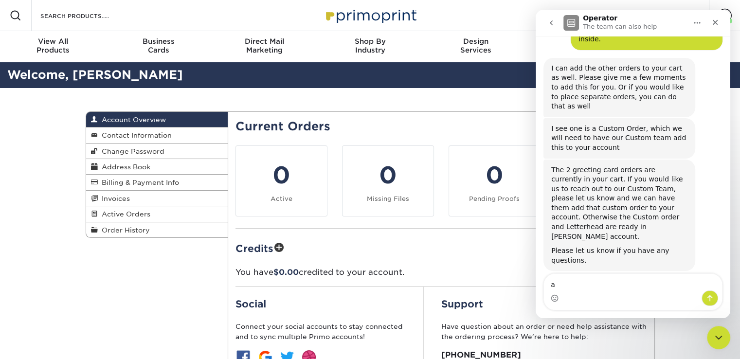
click at [656, 337] on span "Amazing" at bounding box center [657, 346] width 18 height 18
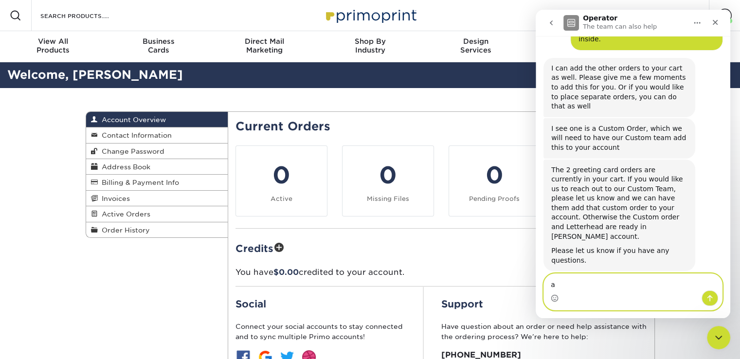
drag, startPoint x: 582, startPoint y: 285, endPoint x: 512, endPoint y: 286, distance: 70.0
click html "Operator The team can also help Welcome to Primoprint. Hello. I was just speaki…"
type textarea "Thank you"
click at [710, 298] on icon "Send a message…" at bounding box center [710, 298] width 8 height 8
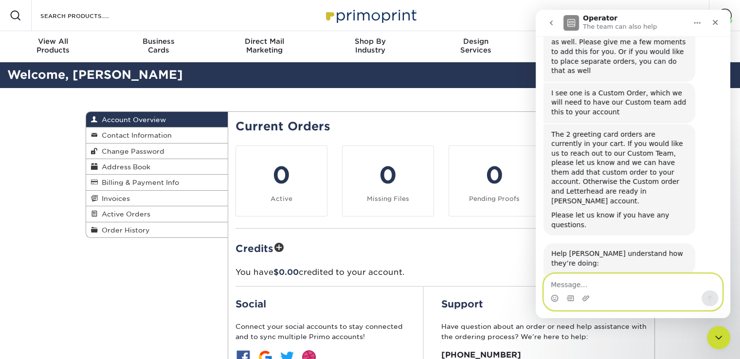
scroll to position [732, 0]
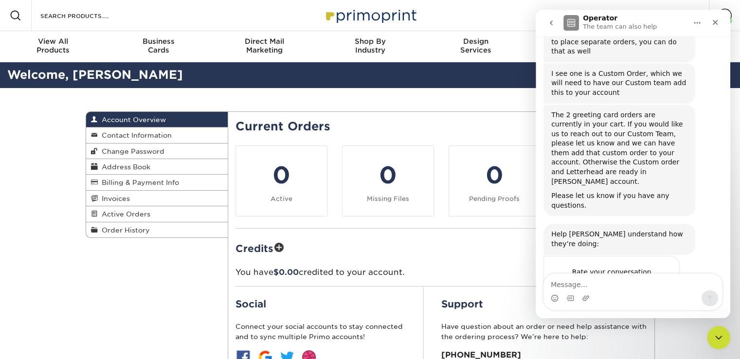
click at [736, 152] on div "Account Overview Account Overview Contact Information Change Password Address B…" at bounding box center [370, 271] width 740 height 367
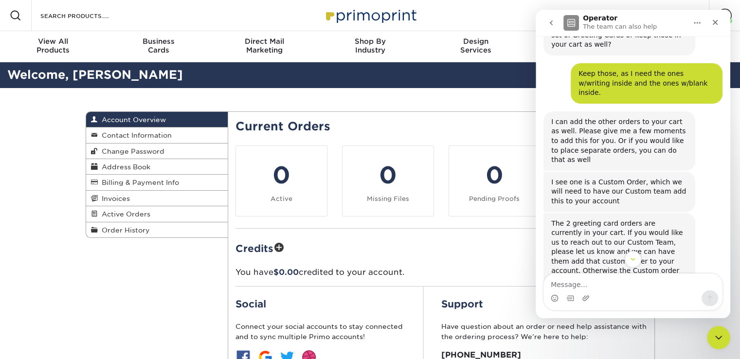
scroll to position [622, 0]
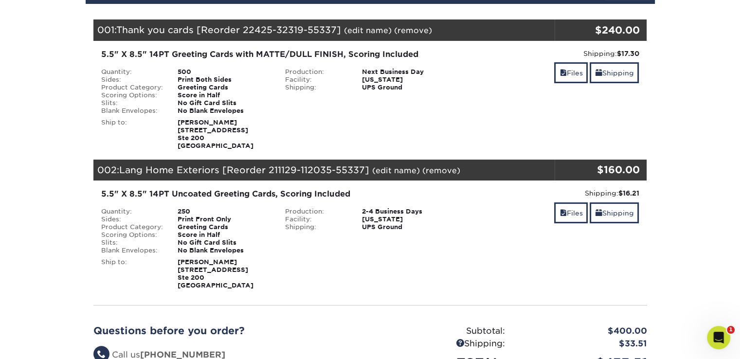
scroll to position [146, 0]
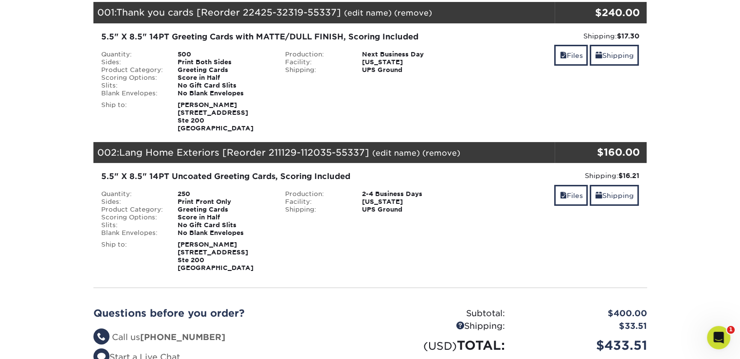
click at [177, 193] on div "250" at bounding box center [223, 194] width 107 height 8
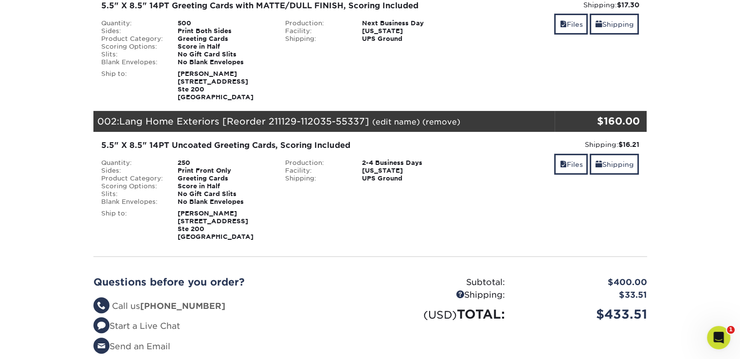
scroll to position [195, 0]
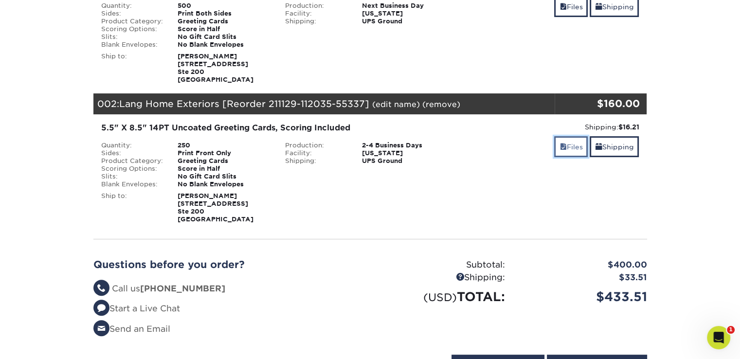
click at [574, 146] on link "Files" at bounding box center [571, 146] width 34 height 21
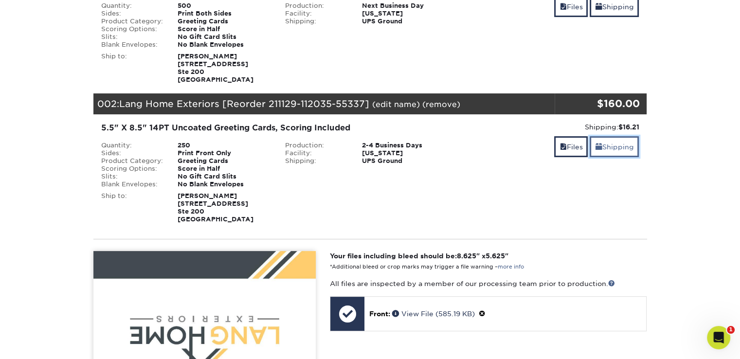
click at [612, 146] on link "Shipping" at bounding box center [613, 146] width 49 height 21
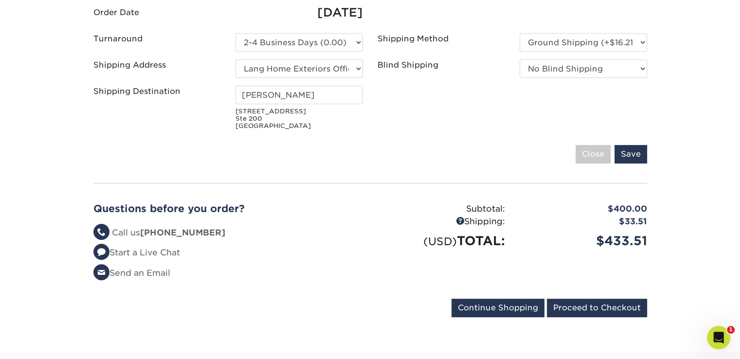
scroll to position [146, 0]
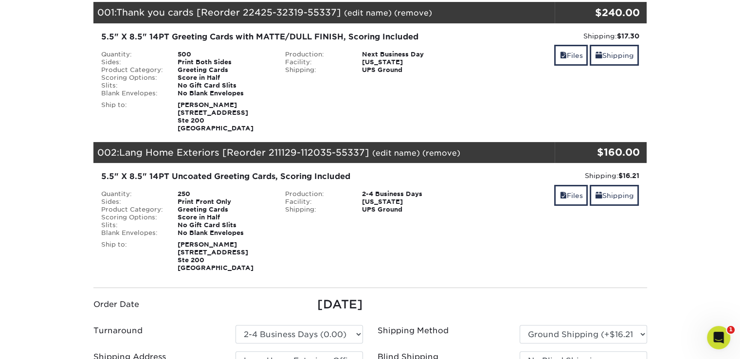
click at [469, 209] on div "Shipping: $16.21 Discount: - $0.00 Files Shipping" at bounding box center [554, 221] width 184 height 101
click at [396, 153] on link "(edit name)" at bounding box center [396, 152] width 48 height 9
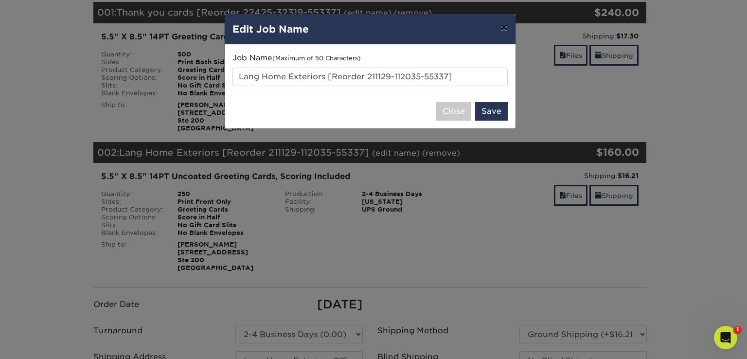
click at [501, 28] on button "×" at bounding box center [504, 27] width 22 height 27
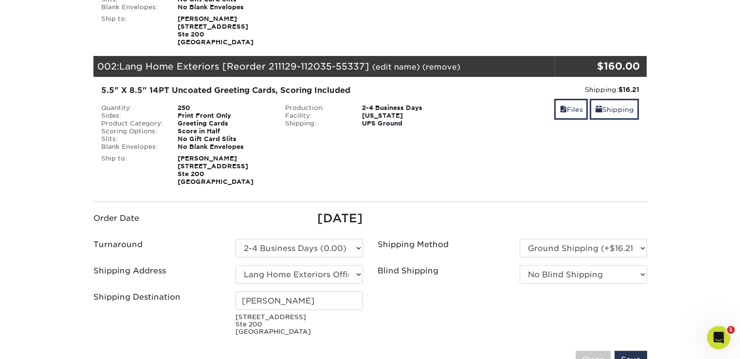
scroll to position [243, 0]
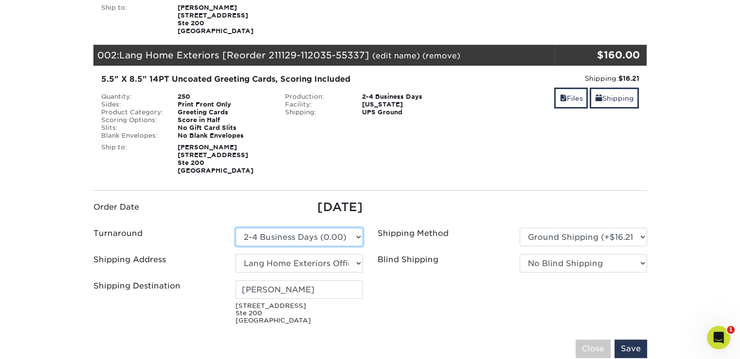
click at [361, 239] on select "Please Select 2 Business Days (0.00) 2-4 Business Days (0.00) Next Business Day…" at bounding box center [298, 237] width 127 height 18
select select "49a06aaf-56f7-4cfd-9e92-b0de70e16c31"
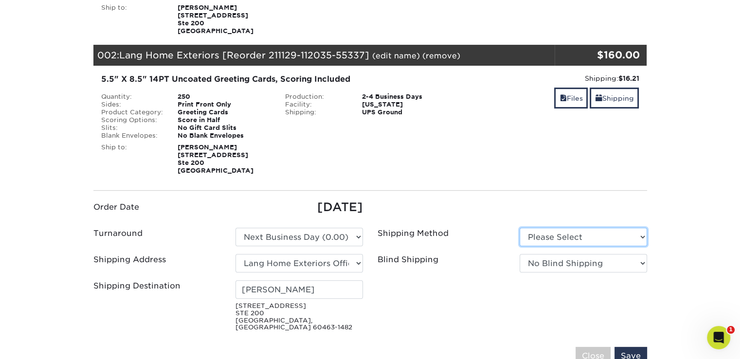
click at [597, 231] on select "Please Select Ground Shipping (+$16.21) 3 Day Shipping Service (+$19.91)" at bounding box center [582, 237] width 127 height 18
select select "03"
click at [519, 228] on select "Please Select Ground Shipping (+$16.21) 3 Day Shipping Service (+$19.91)" at bounding box center [582, 237] width 127 height 18
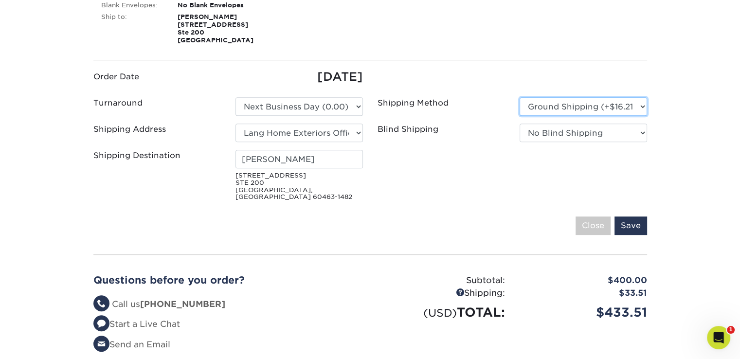
scroll to position [389, 0]
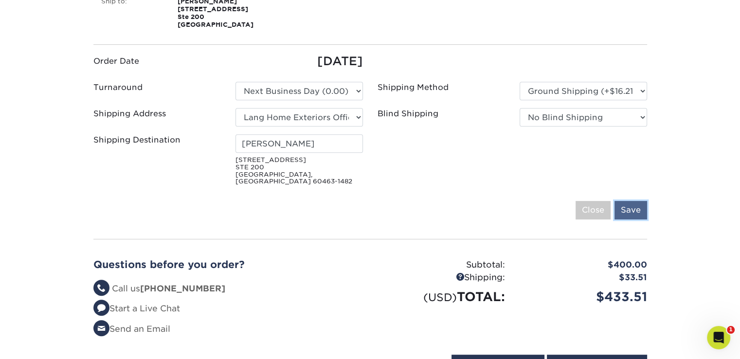
click at [633, 205] on input "Save" at bounding box center [630, 210] width 33 height 18
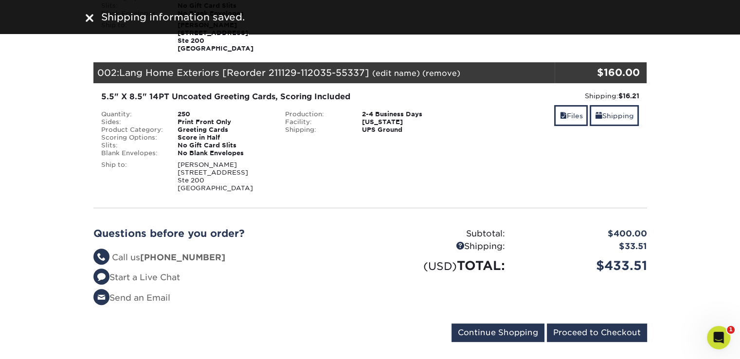
scroll to position [97, 0]
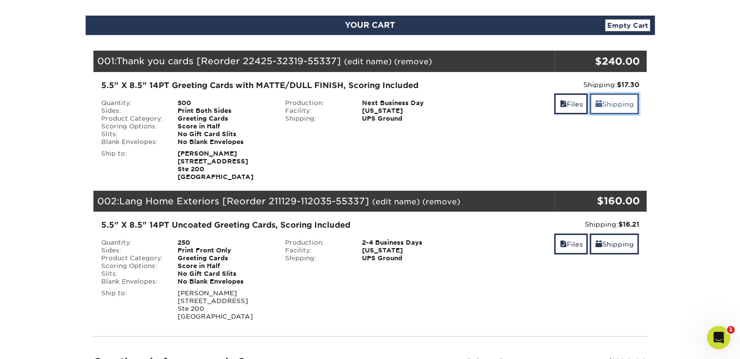
click at [604, 106] on link "Shipping" at bounding box center [613, 103] width 49 height 21
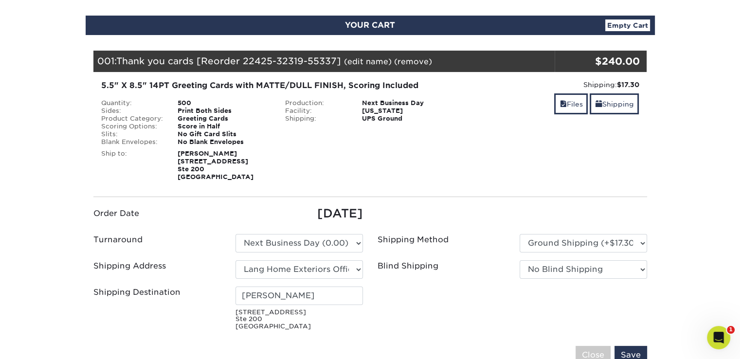
click at [460, 154] on div "Blind Ship:" at bounding box center [370, 163] width 184 height 35
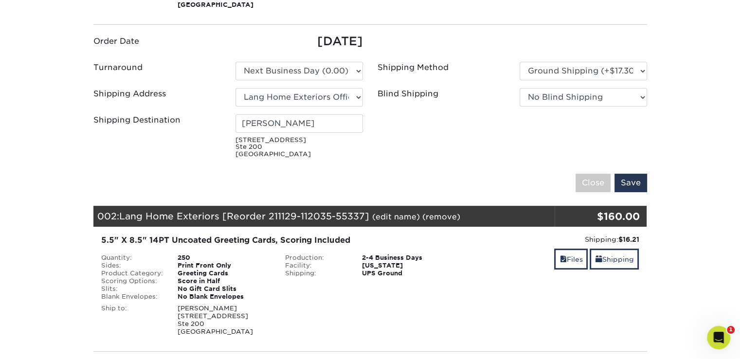
scroll to position [292, 0]
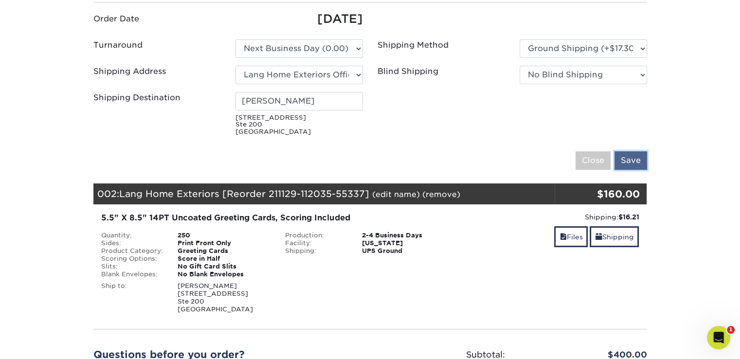
click at [626, 158] on input "Save" at bounding box center [630, 160] width 33 height 18
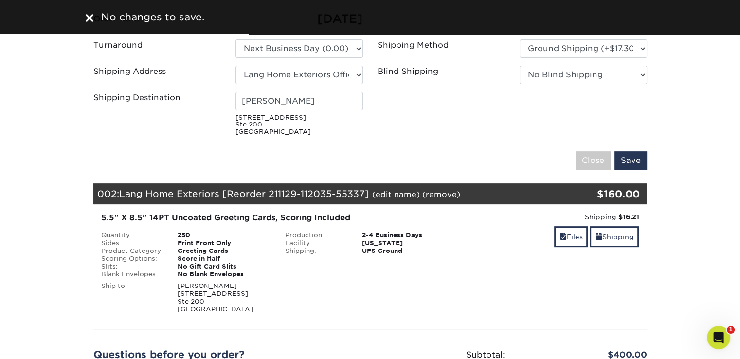
click at [91, 16] on img at bounding box center [90, 18] width 8 height 8
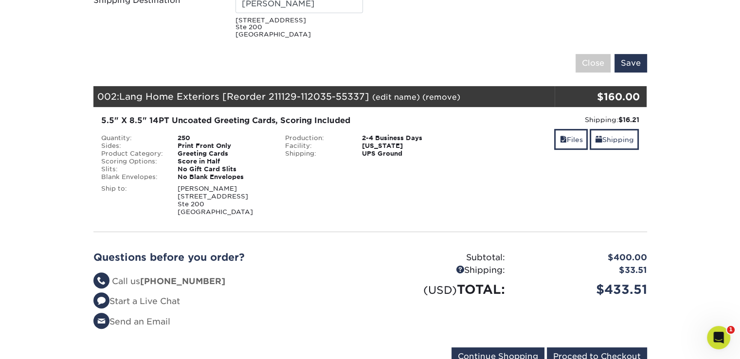
scroll to position [389, 0]
click at [191, 139] on div "250" at bounding box center [223, 138] width 107 height 8
click at [185, 139] on div "250" at bounding box center [223, 138] width 107 height 8
click at [151, 139] on div "Quantity:" at bounding box center [132, 138] width 77 height 8
click at [185, 137] on div "250" at bounding box center [223, 138] width 107 height 8
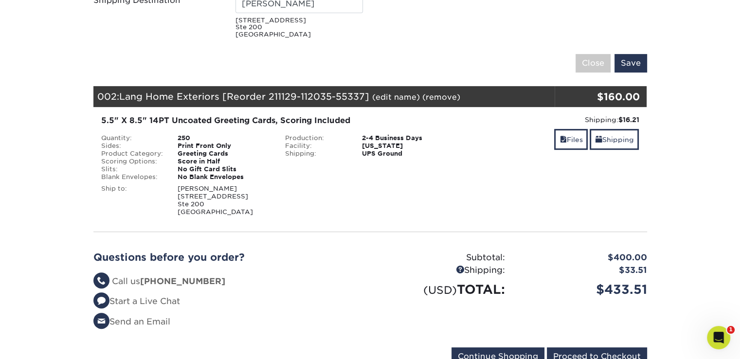
click at [259, 136] on div "250" at bounding box center [223, 138] width 107 height 8
click at [310, 184] on div "Blind Ship:" at bounding box center [370, 198] width 184 height 35
click at [380, 183] on div "Blind Ship:" at bounding box center [370, 198] width 184 height 35
click at [273, 181] on div "Ship to: Elizabeth Murray-Miranda 11947 S Harlem Ave Ste 200 Palos Heights, IL …" at bounding box center [186, 198] width 184 height 35
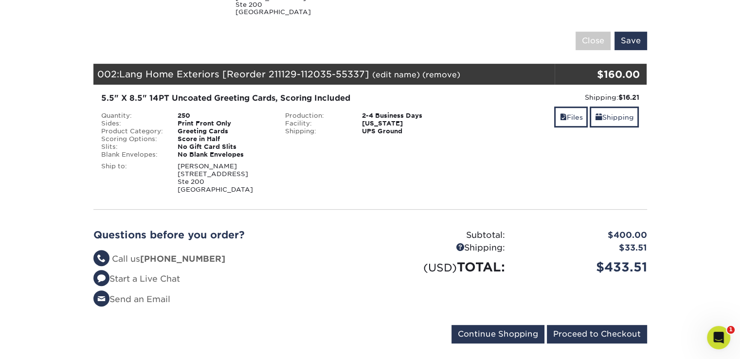
scroll to position [438, 0]
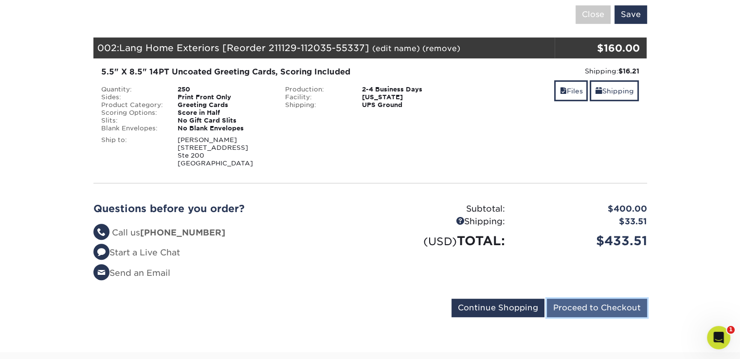
click at [602, 305] on input "Proceed to Checkout" at bounding box center [597, 308] width 100 height 18
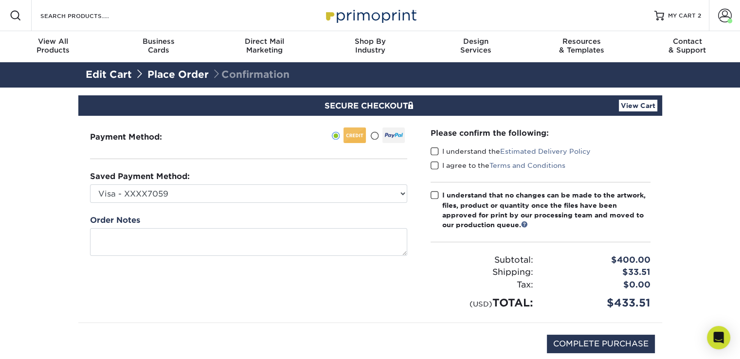
click at [407, 193] on div "Payment Method:" at bounding box center [248, 219] width 340 height 207
click at [409, 195] on div "Payment Method:" at bounding box center [248, 219] width 340 height 207
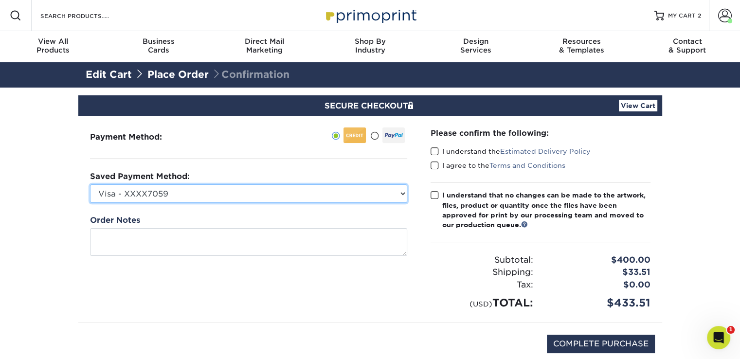
click at [404, 195] on select "Visa - XXXX7059 Visa - XXXX5626 New Credit Card" at bounding box center [248, 193] width 317 height 18
select select
click at [90, 184] on select "Visa - XXXX7059 Visa - XXXX5626 New Credit Card" at bounding box center [248, 193] width 317 height 18
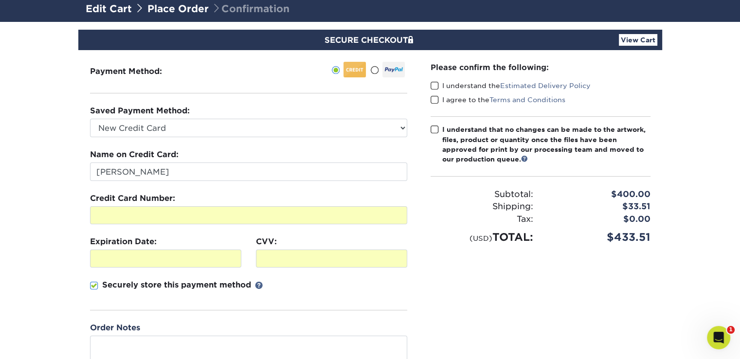
scroll to position [49, 0]
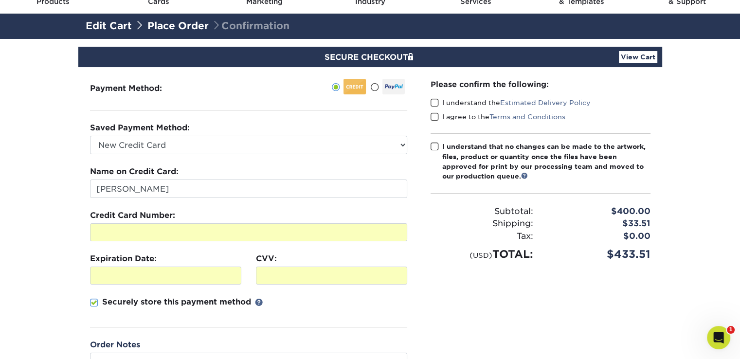
click at [436, 103] on span at bounding box center [434, 102] width 8 height 9
click at [0, 0] on input "I understand the Estimated Delivery Policy" at bounding box center [0, 0] width 0 height 0
click at [432, 117] on span at bounding box center [434, 116] width 8 height 9
click at [0, 0] on input "I agree to the Terms and Conditions" at bounding box center [0, 0] width 0 height 0
click at [434, 145] on span at bounding box center [434, 146] width 8 height 9
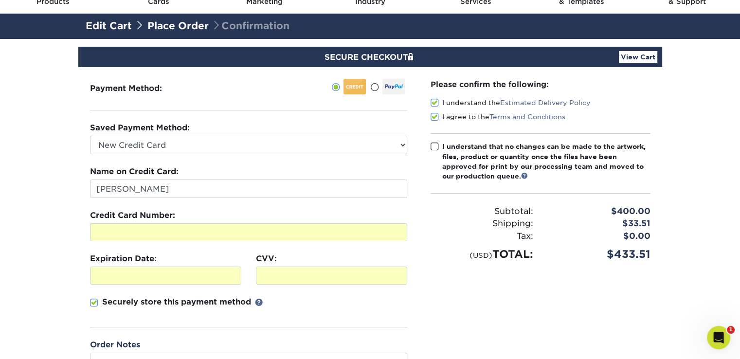
click at [0, 0] on input "I understand that no changes can be made to the artwork, files, product or quan…" at bounding box center [0, 0] width 0 height 0
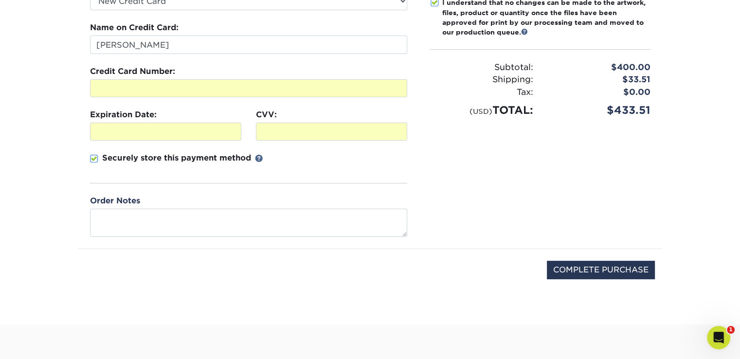
scroll to position [195, 0]
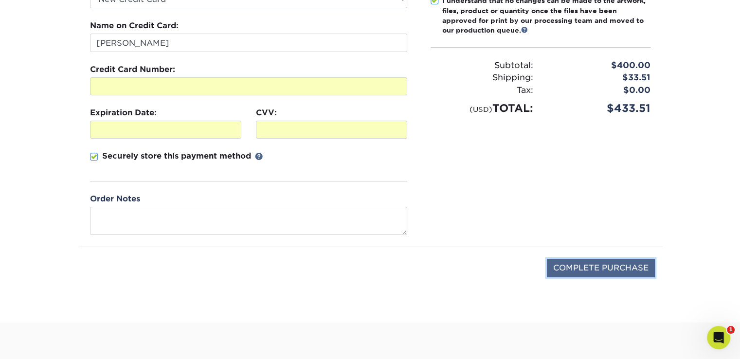
click at [598, 266] on input "COMPLETE PURCHASE" at bounding box center [601, 268] width 108 height 18
type input "PROCESSING, PLEASE WAIT..."
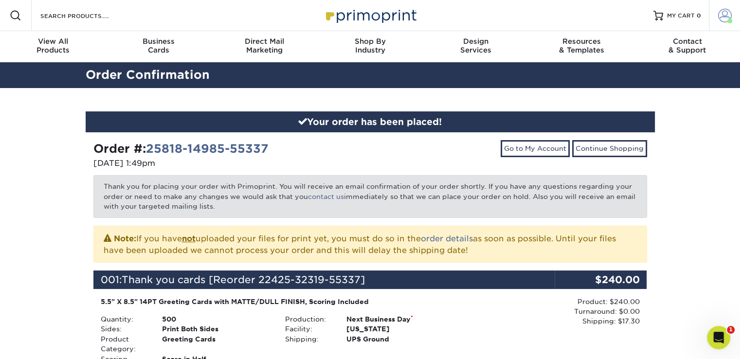
click at [724, 18] on span at bounding box center [725, 16] width 14 height 14
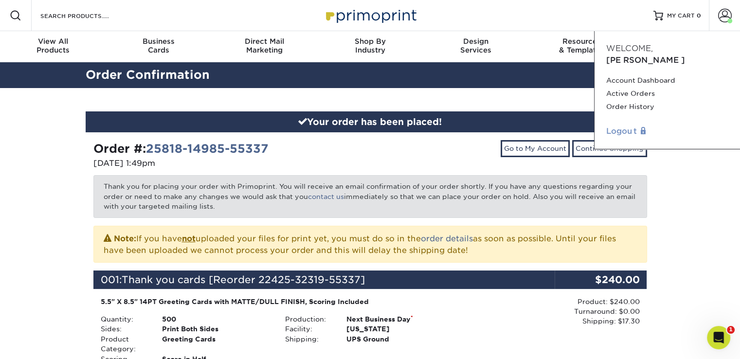
click at [629, 125] on link "Logout" at bounding box center [667, 131] width 122 height 12
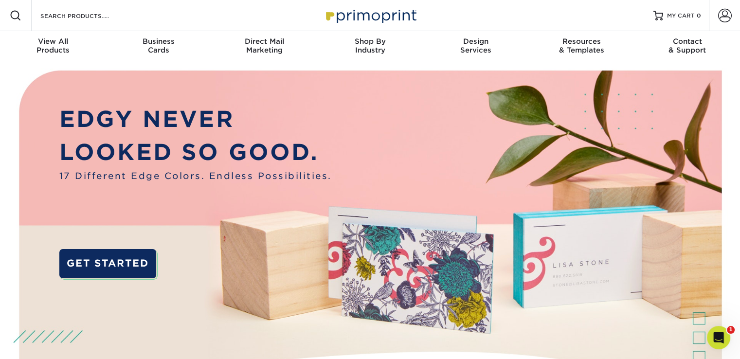
drag, startPoint x: 701, startPoint y: 0, endPoint x: 464, endPoint y: 8, distance: 237.0
click at [464, 8] on div "Resources Menu Search Products Account SIGN IN CREATE AN ACCOUNT [PERSON_NAME][…" at bounding box center [370, 15] width 740 height 31
click at [716, 17] on link "Account" at bounding box center [723, 15] width 31 height 31
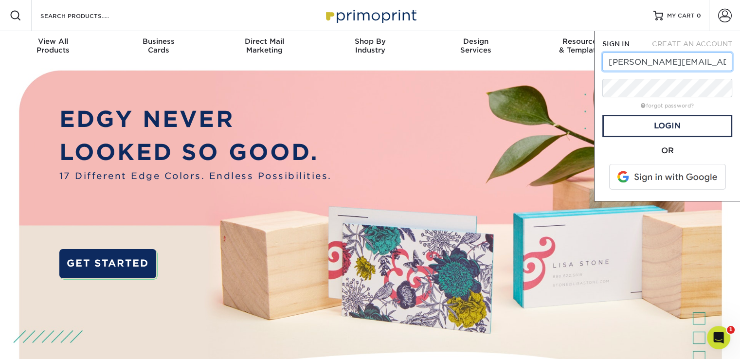
drag, startPoint x: 621, startPoint y: 60, endPoint x: 496, endPoint y: 67, distance: 126.1
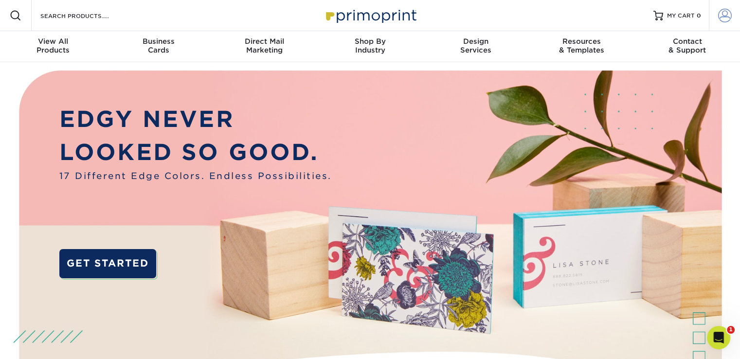
click at [720, 16] on span at bounding box center [725, 16] width 14 height 14
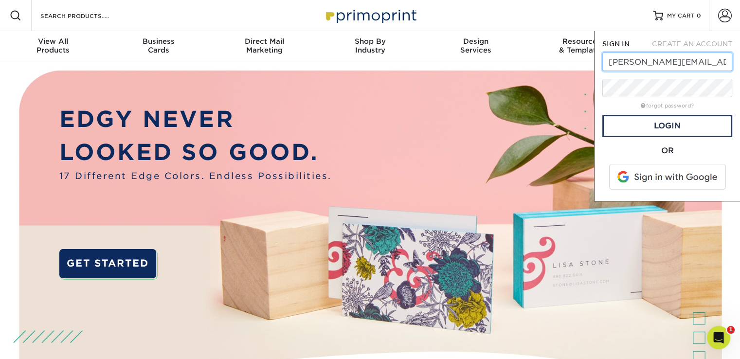
type input "[PERSON_NAME][EMAIL_ADDRESS][DOMAIN_NAME]"
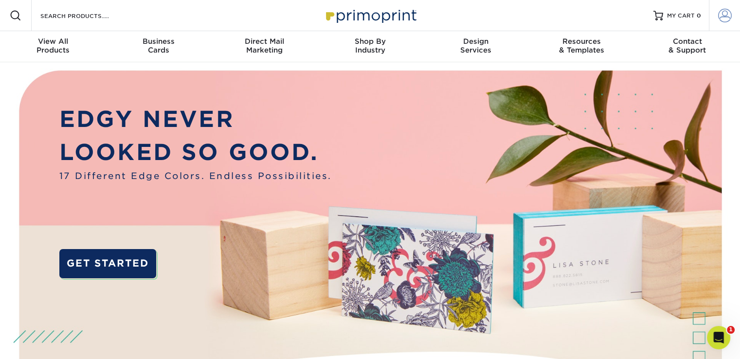
click at [721, 12] on span at bounding box center [725, 16] width 14 height 14
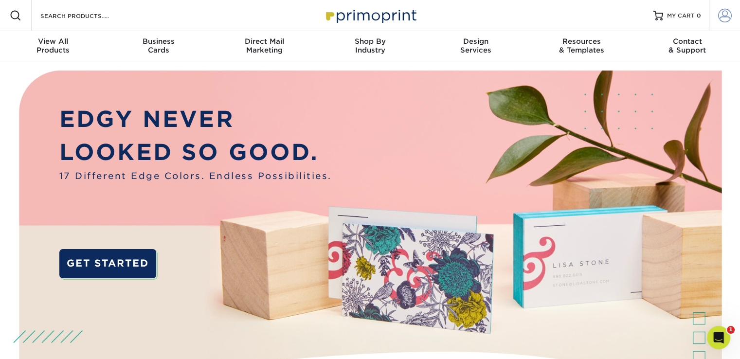
click at [725, 20] on span at bounding box center [725, 16] width 14 height 14
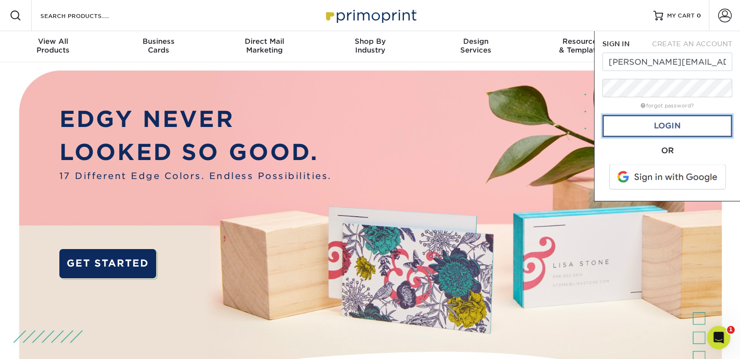
click at [655, 128] on link "Login" at bounding box center [667, 126] width 130 height 22
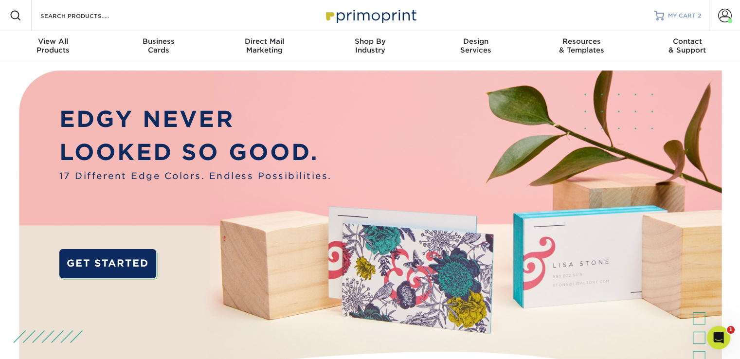
click at [687, 14] on span "MY CART" at bounding box center [682, 16] width 28 height 8
